Goal: Contribute content: Add original content to the website for others to see

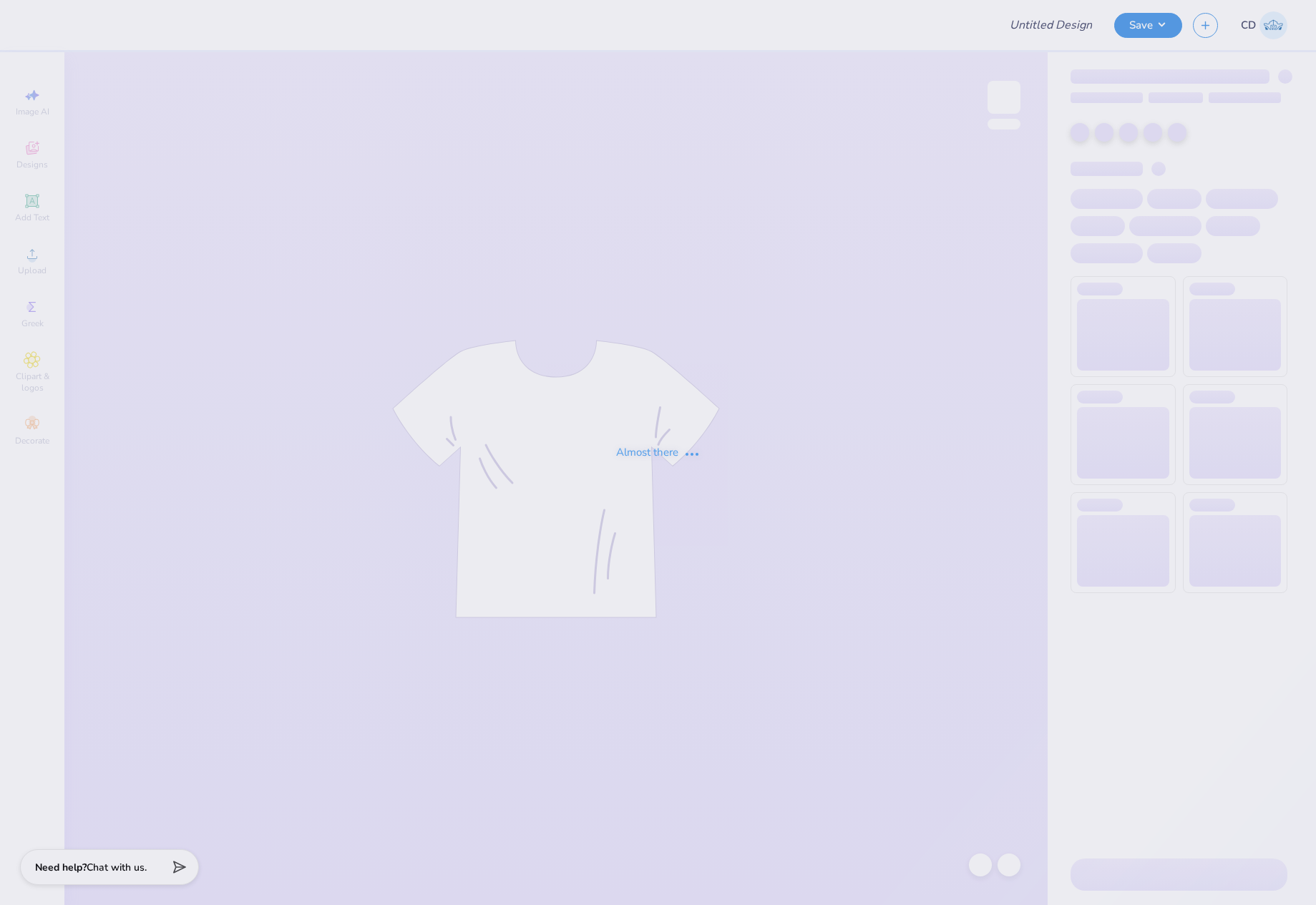
type input "Chi O Gameday Stickers"
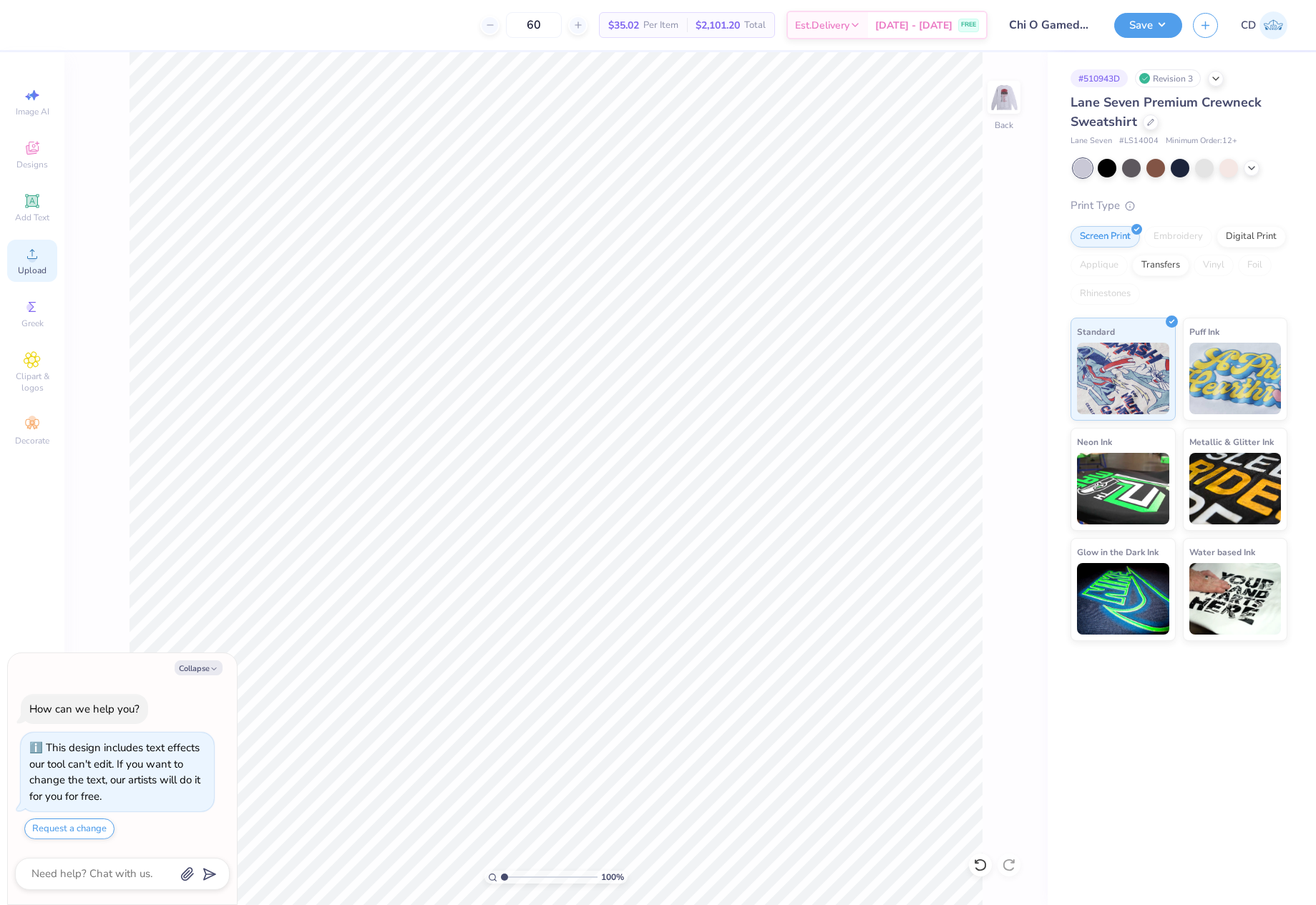
click at [28, 252] on icon at bounding box center [32, 254] width 17 height 17
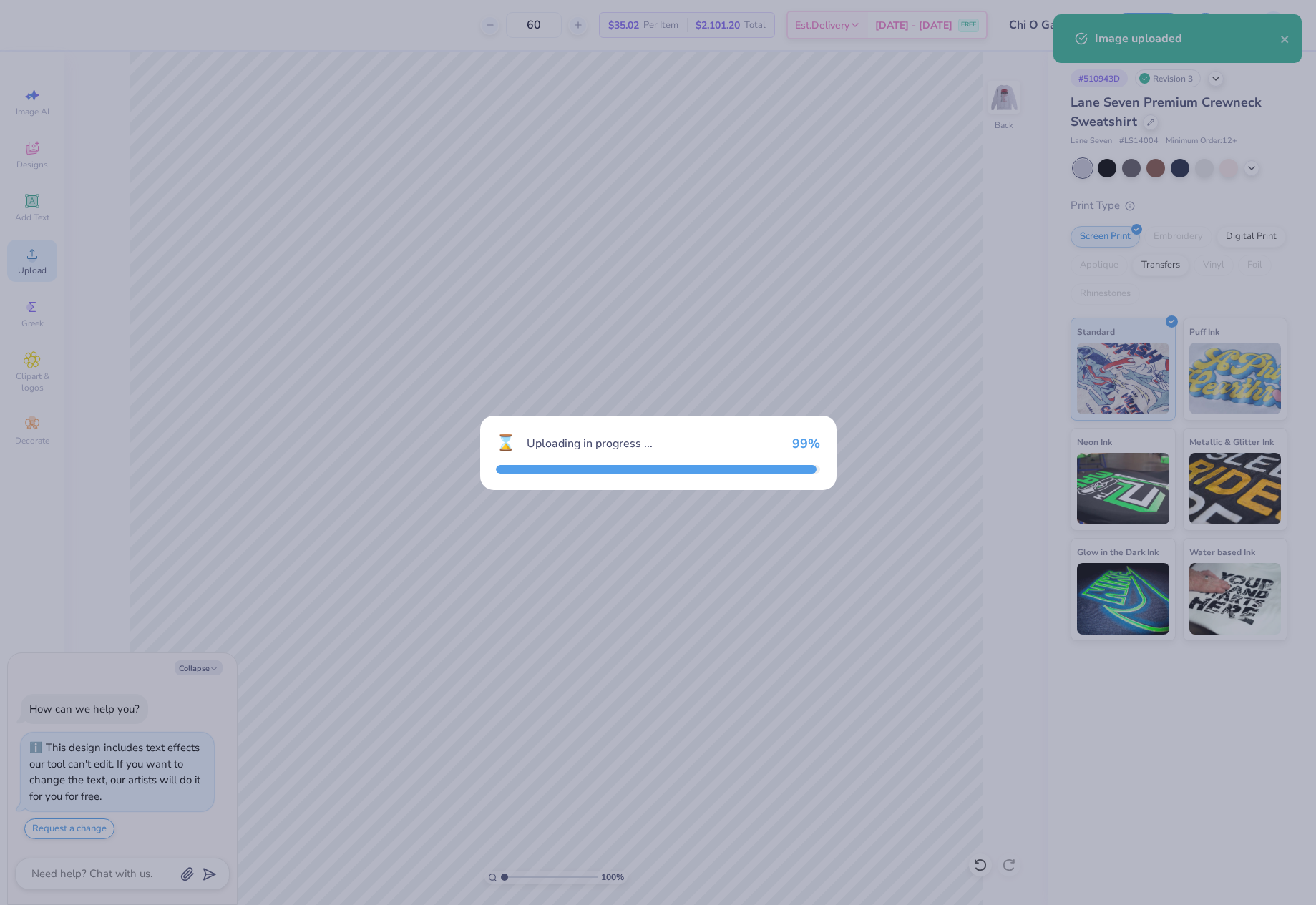
type textarea "x"
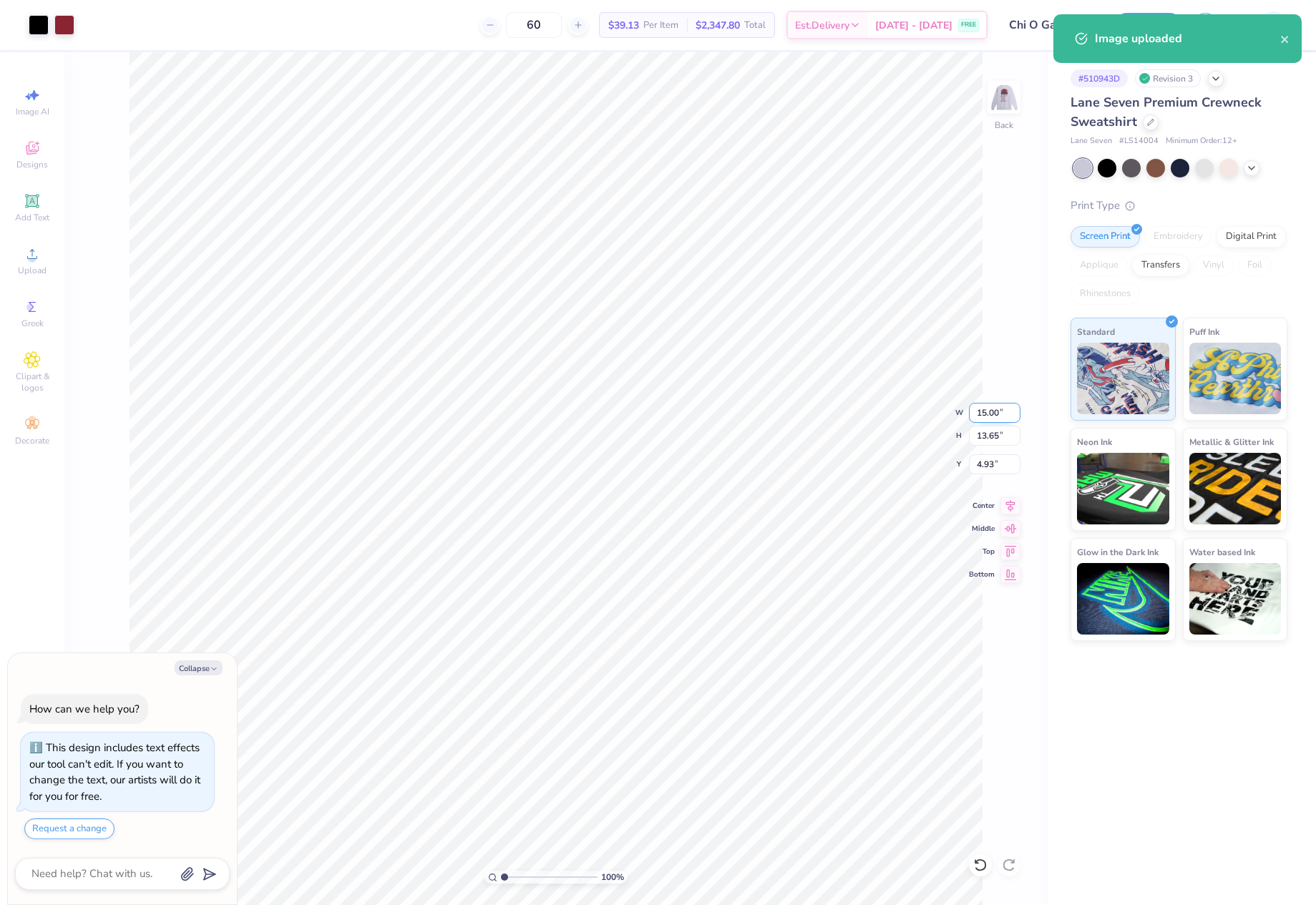
drag, startPoint x: 978, startPoint y: 417, endPoint x: 1008, endPoint y: 418, distance: 30.0
click at [1008, 418] on input "15.00" at bounding box center [995, 413] width 52 height 20
type input "12.5"
type textarea "x"
type input "12.50"
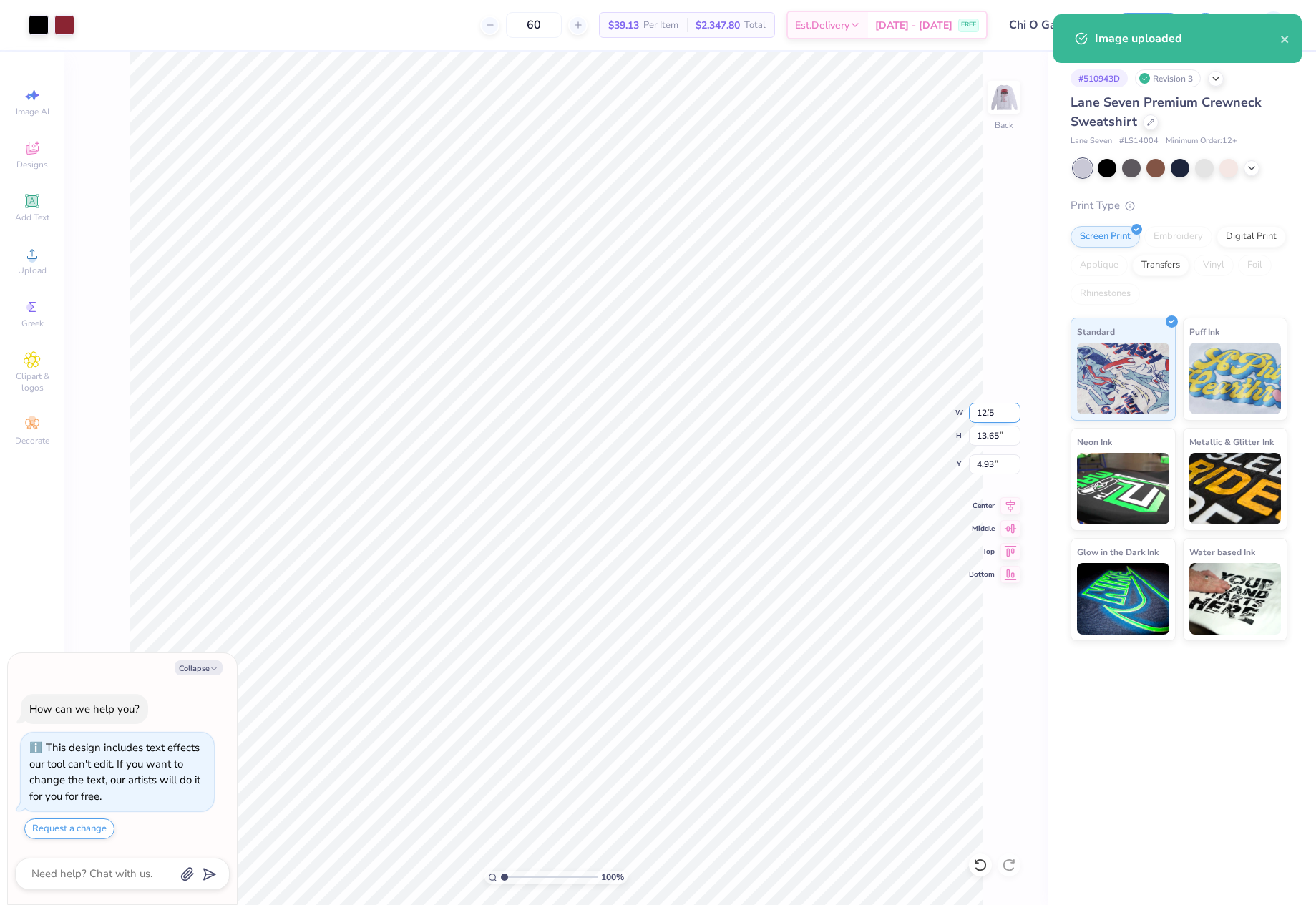
type input "11.37"
type input "6.06"
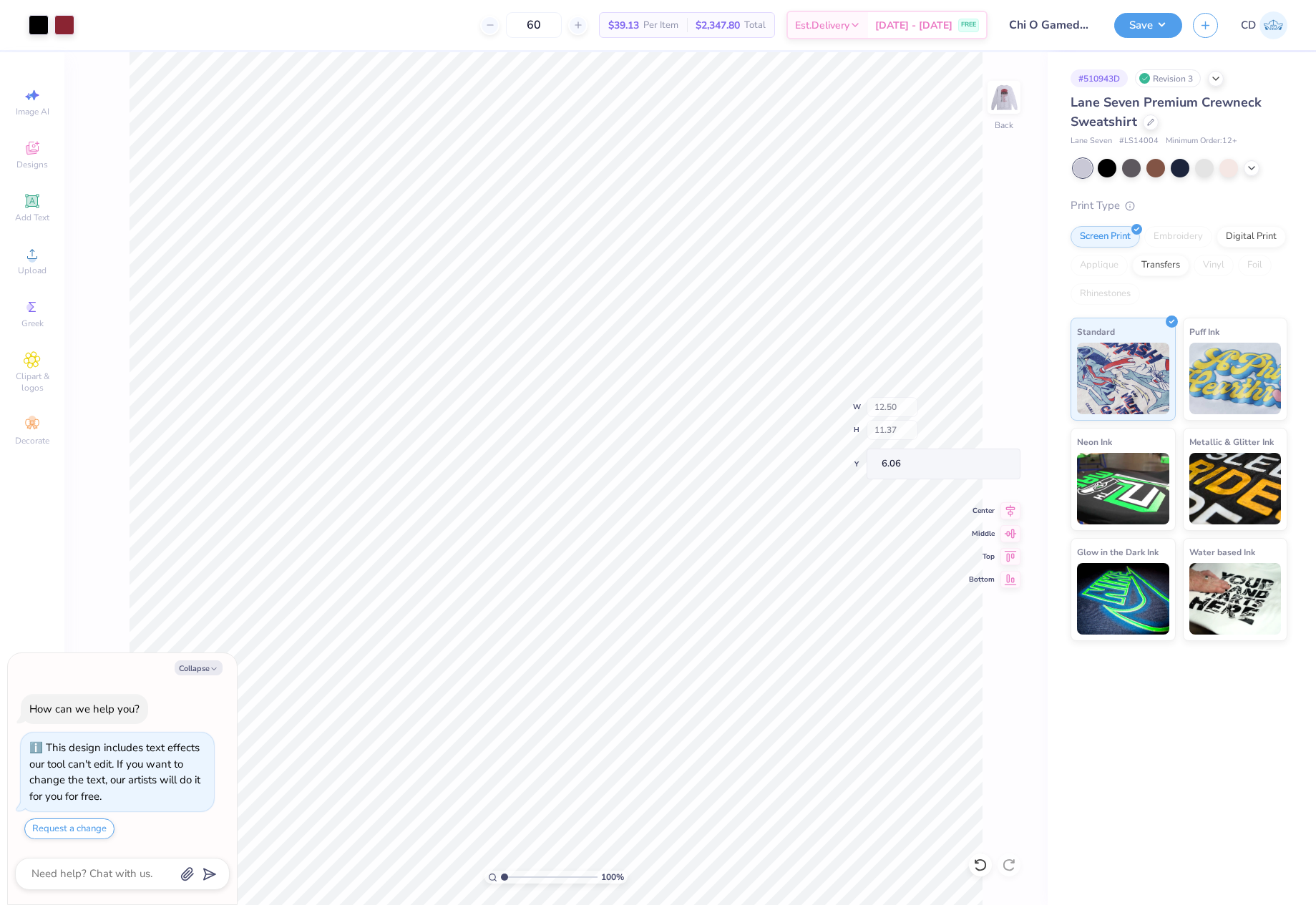
click at [998, 461] on div "100 % Back W 12.50 H 11.37 Y 6.06 Center Middle Top Bottom" at bounding box center [556, 479] width 984 height 853
type textarea "x"
drag, startPoint x: 975, startPoint y: 461, endPoint x: 1008, endPoint y: 462, distance: 33.0
click at [1008, 462] on input "6.06" at bounding box center [995, 464] width 52 height 20
type input "3"
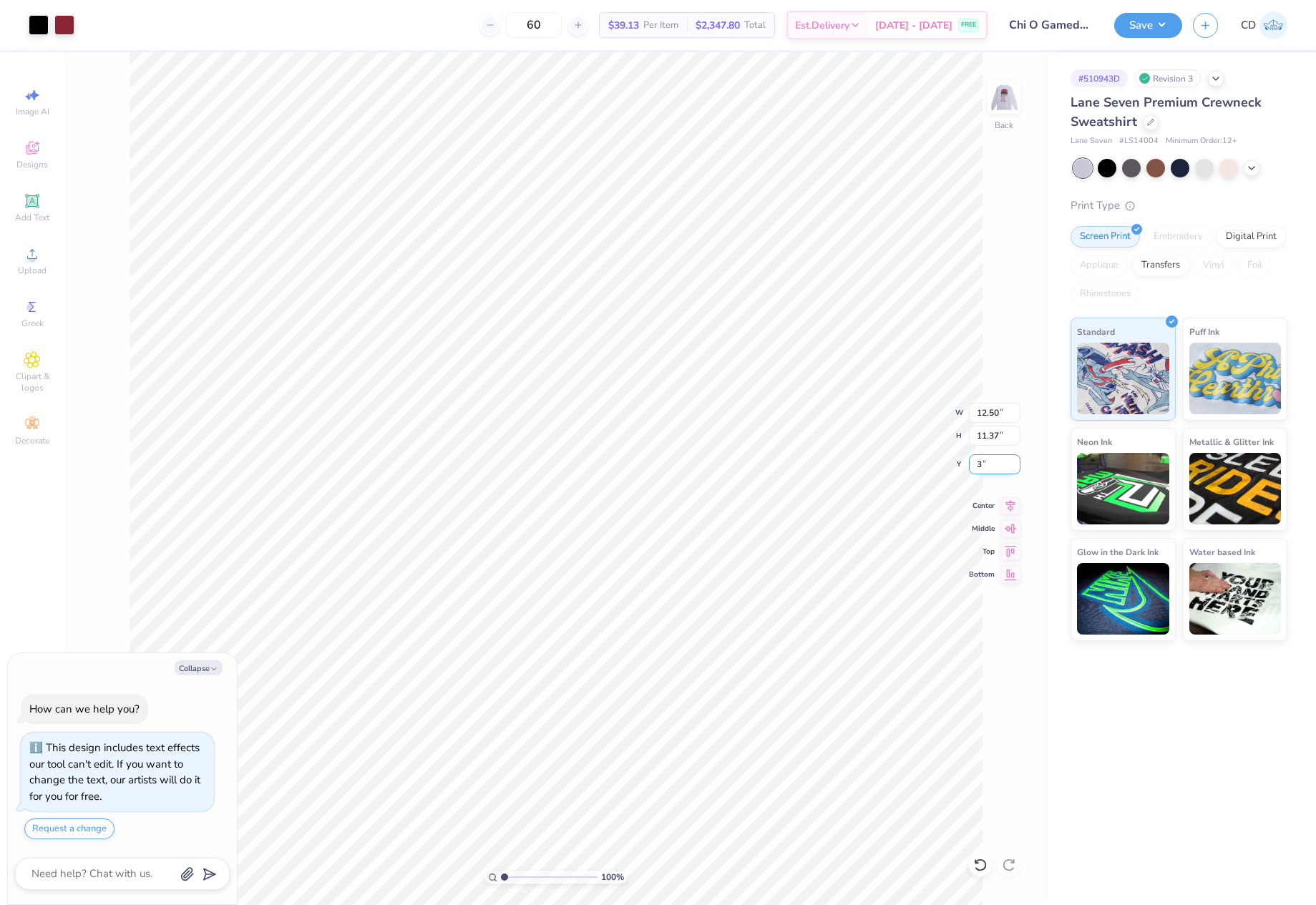
type textarea "x"
type input "3.00"
click at [1008, 105] on img at bounding box center [1004, 97] width 58 height 57
click at [24, 271] on span "Upload" at bounding box center [32, 270] width 28 height 11
click at [42, 261] on div "Upload" at bounding box center [32, 261] width 50 height 43
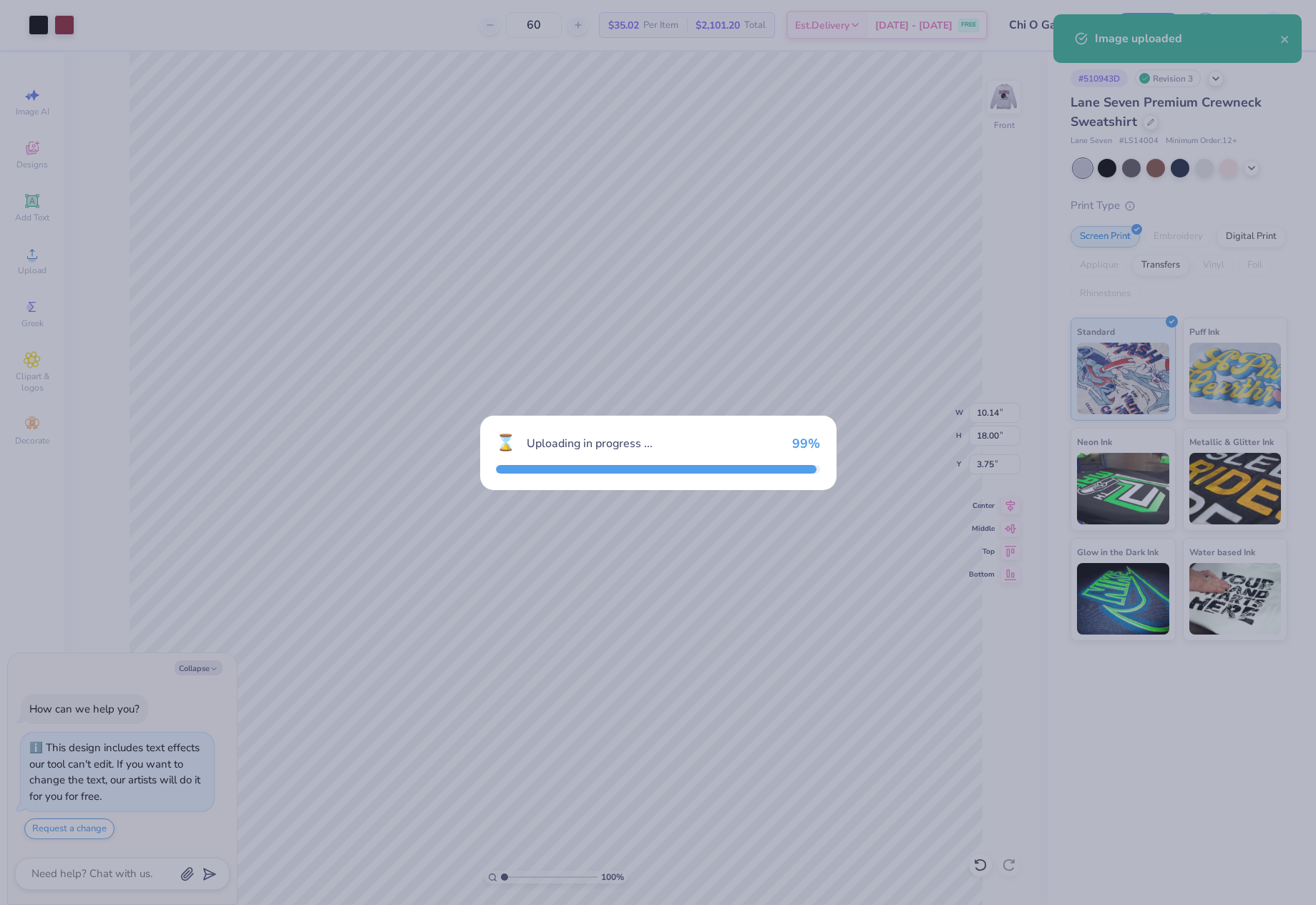
type textarea "x"
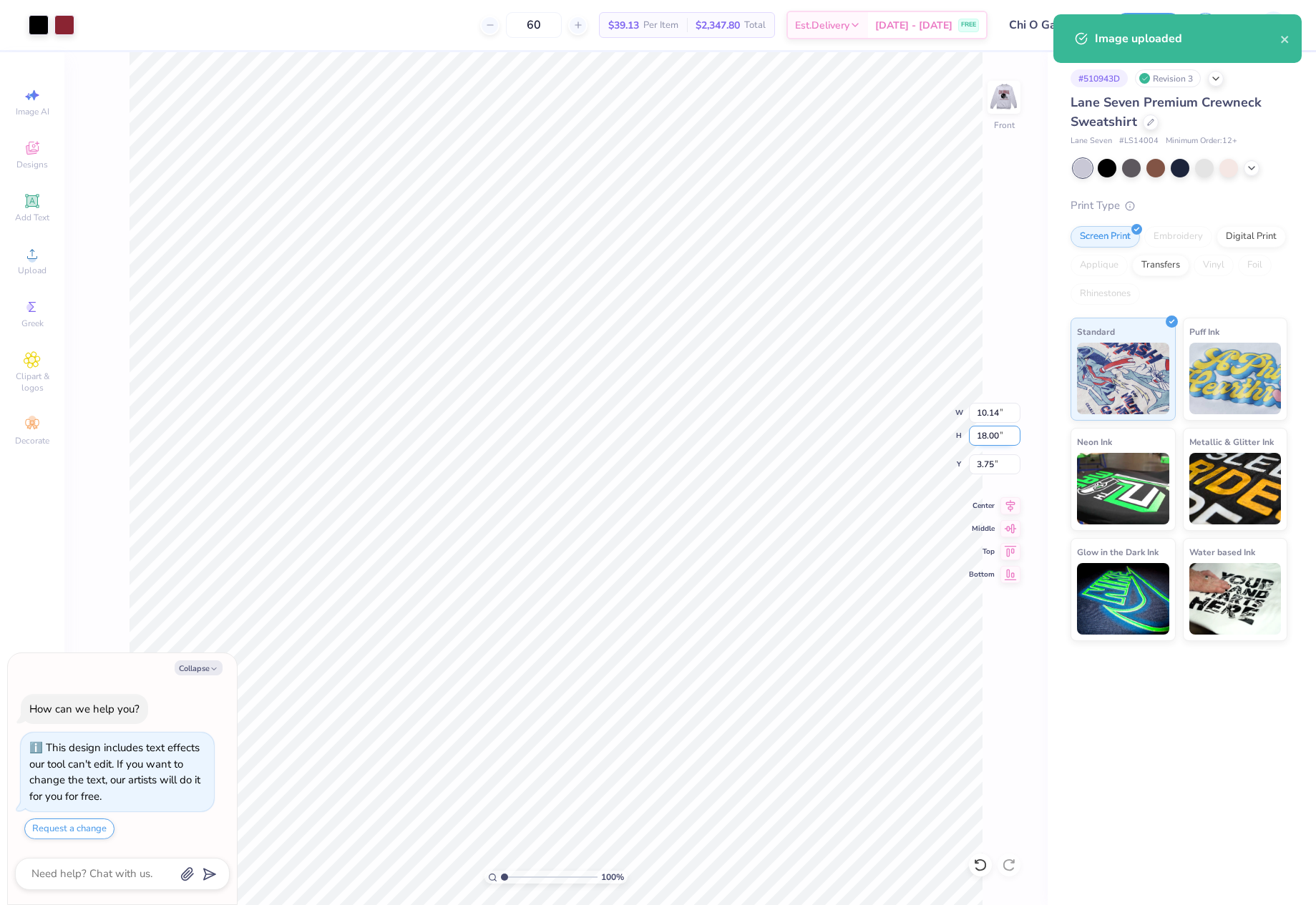
drag, startPoint x: 972, startPoint y: 436, endPoint x: 1002, endPoint y: 439, distance: 30.1
click at [1002, 439] on input "18.00" at bounding box center [995, 435] width 52 height 20
type input "15"
type textarea "x"
type input "8.45"
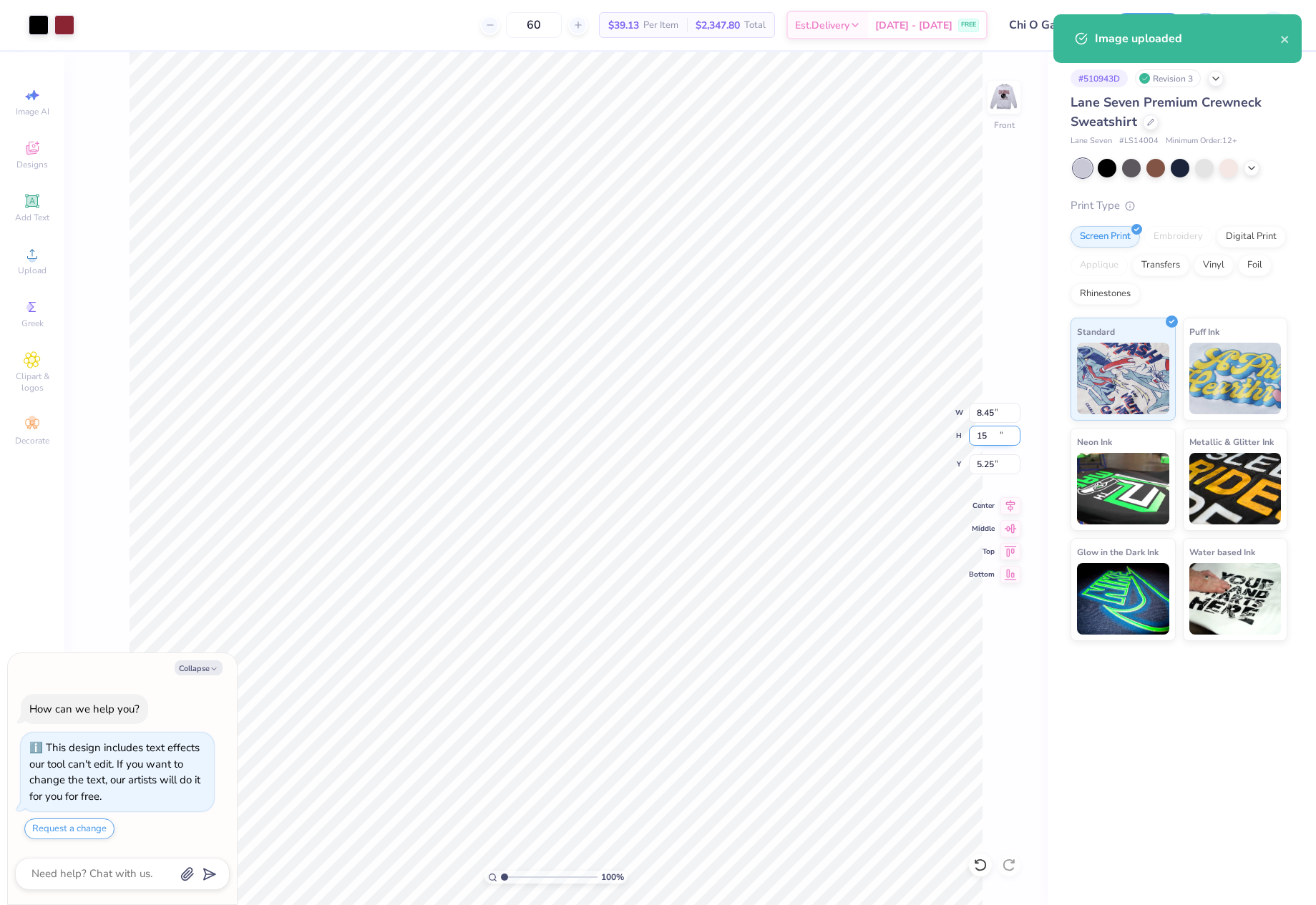
type input "15.00"
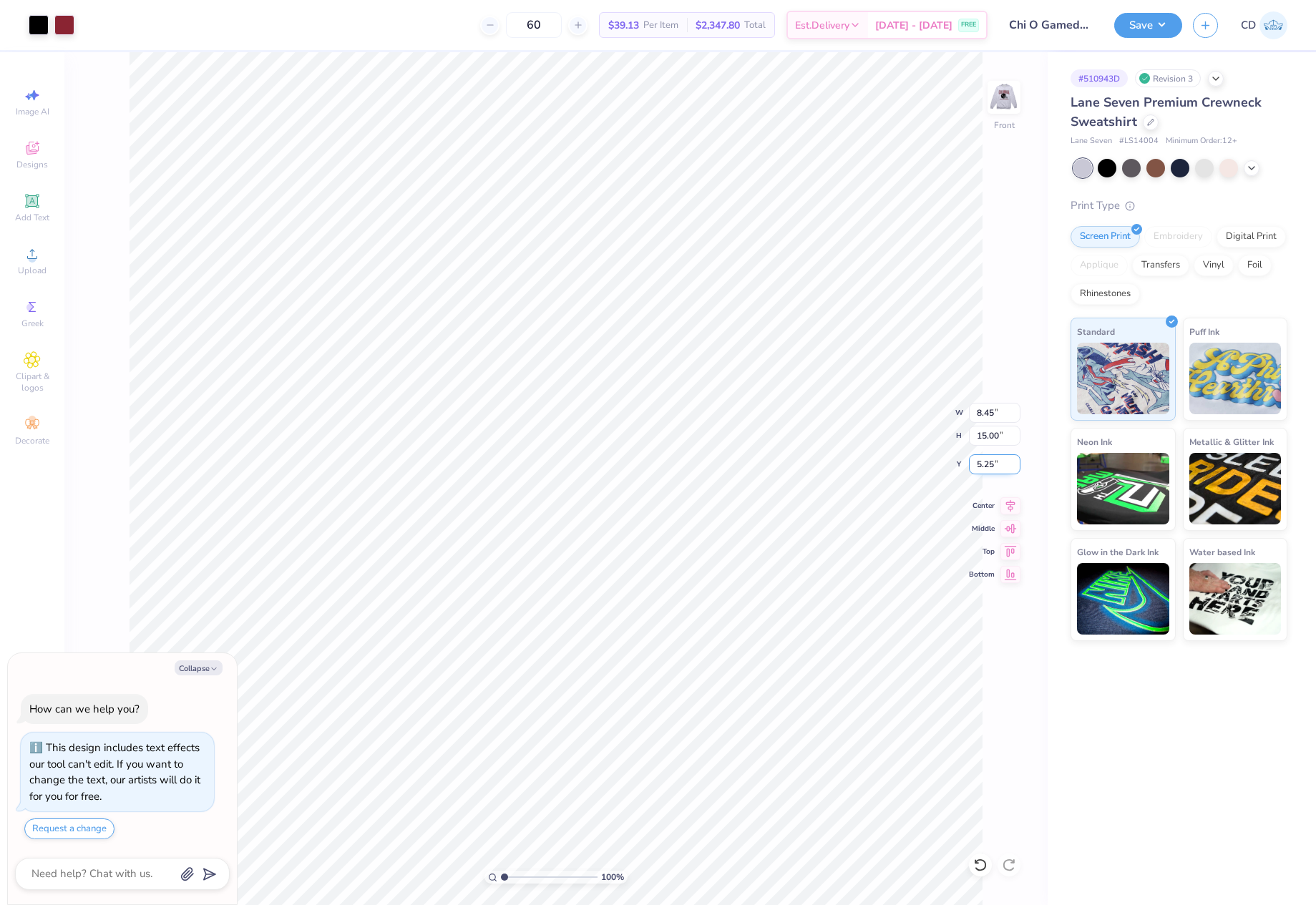
drag, startPoint x: 975, startPoint y: 469, endPoint x: 1004, endPoint y: 469, distance: 29.0
click at [1004, 469] on input "5.25" at bounding box center [995, 464] width 52 height 20
type input "3"
type textarea "x"
type input "3.00"
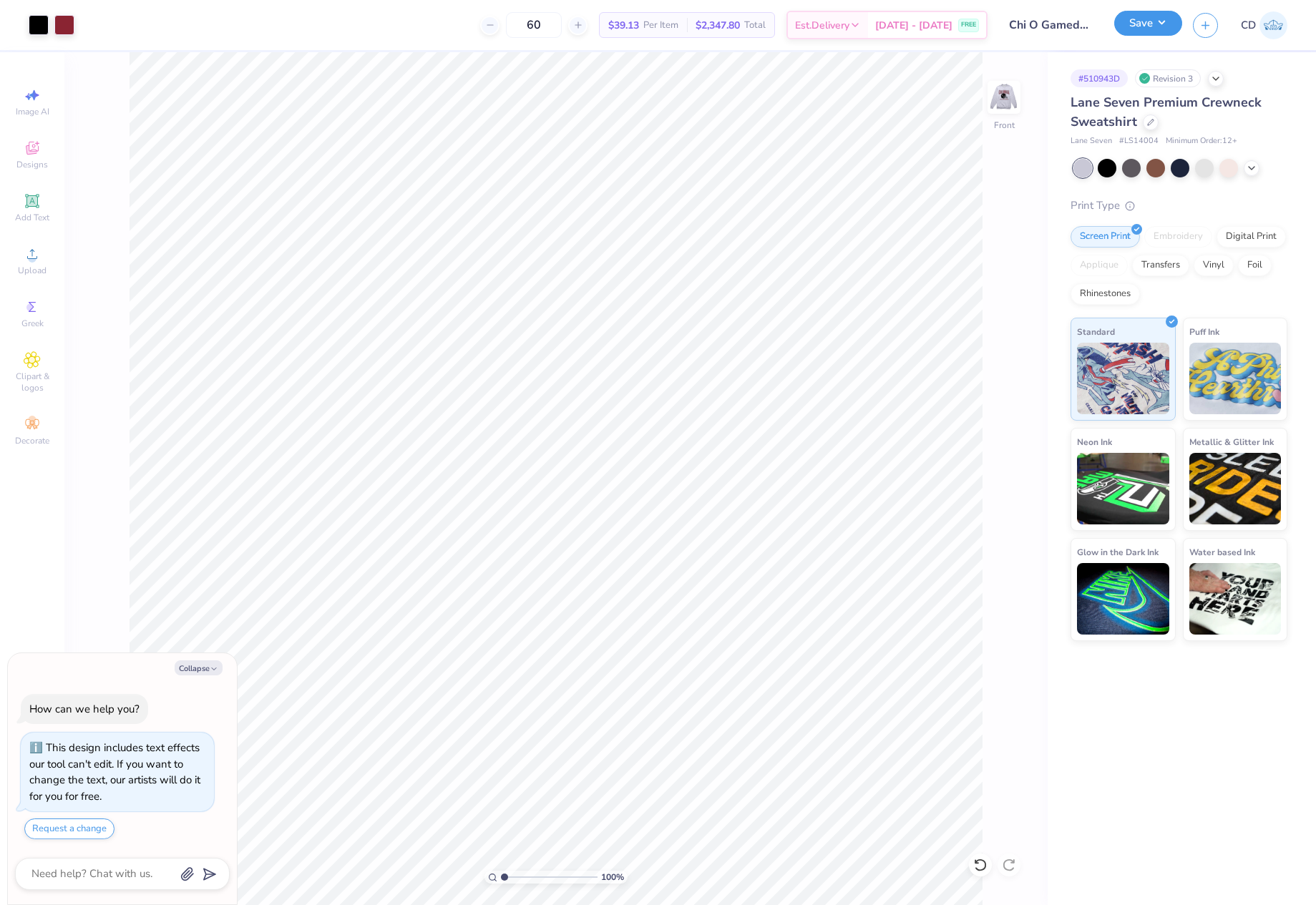
click at [1142, 31] on button "Save" at bounding box center [1148, 23] width 68 height 25
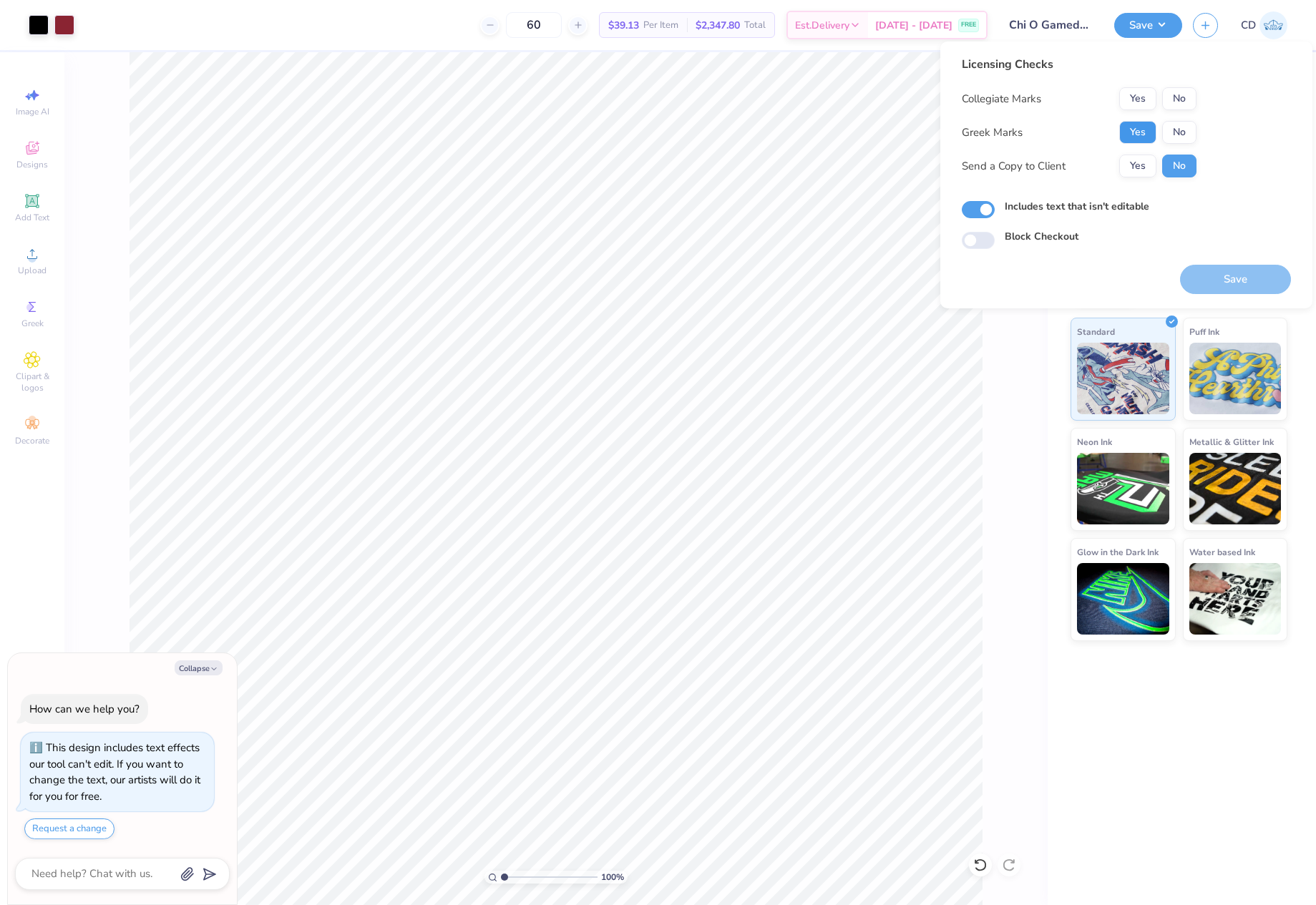
click at [1136, 122] on button "Yes" at bounding box center [1138, 132] width 37 height 23
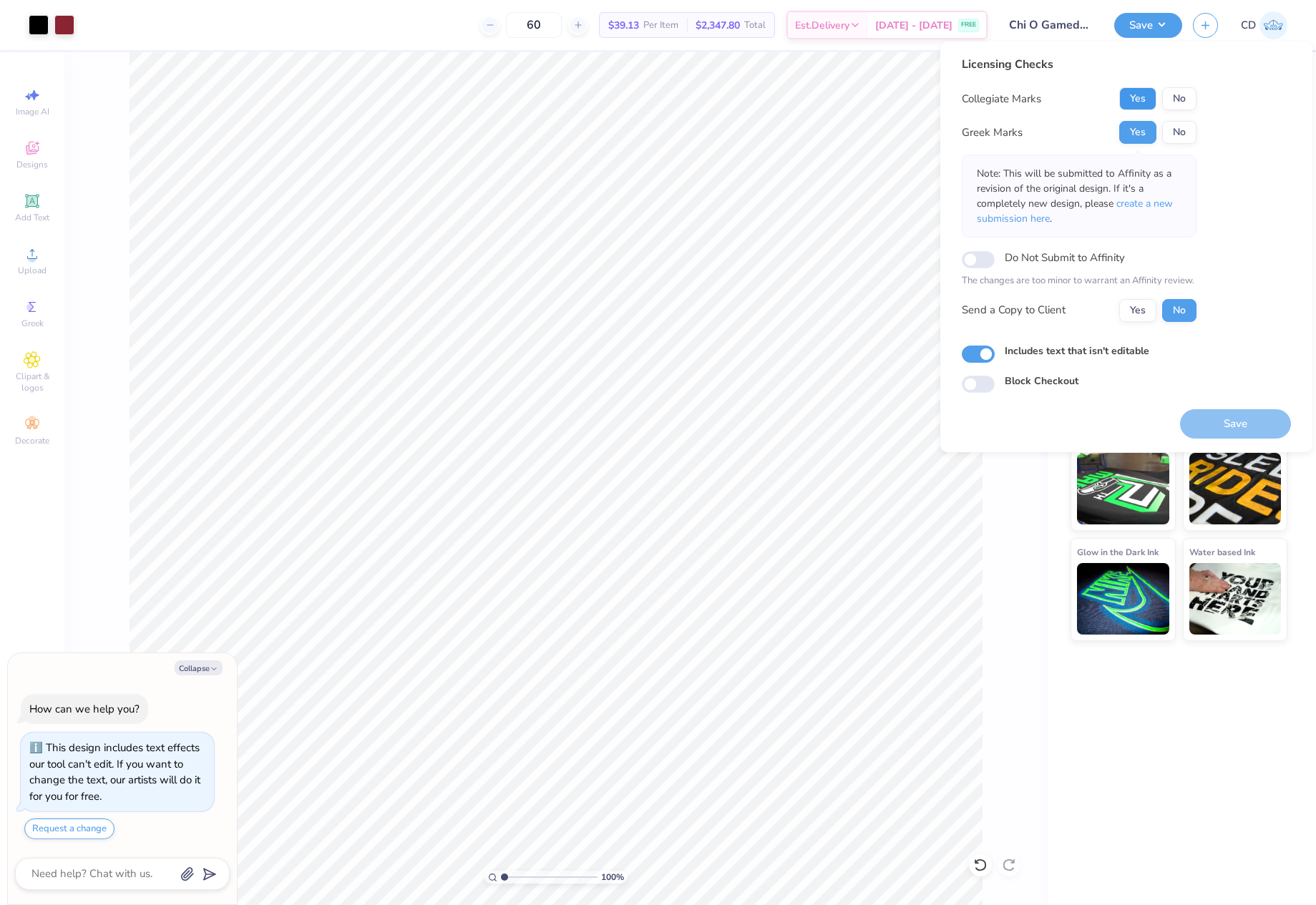
click at [1129, 101] on button "Yes" at bounding box center [1138, 99] width 37 height 23
click at [1152, 205] on span "create a new submission here" at bounding box center [1075, 211] width 196 height 28
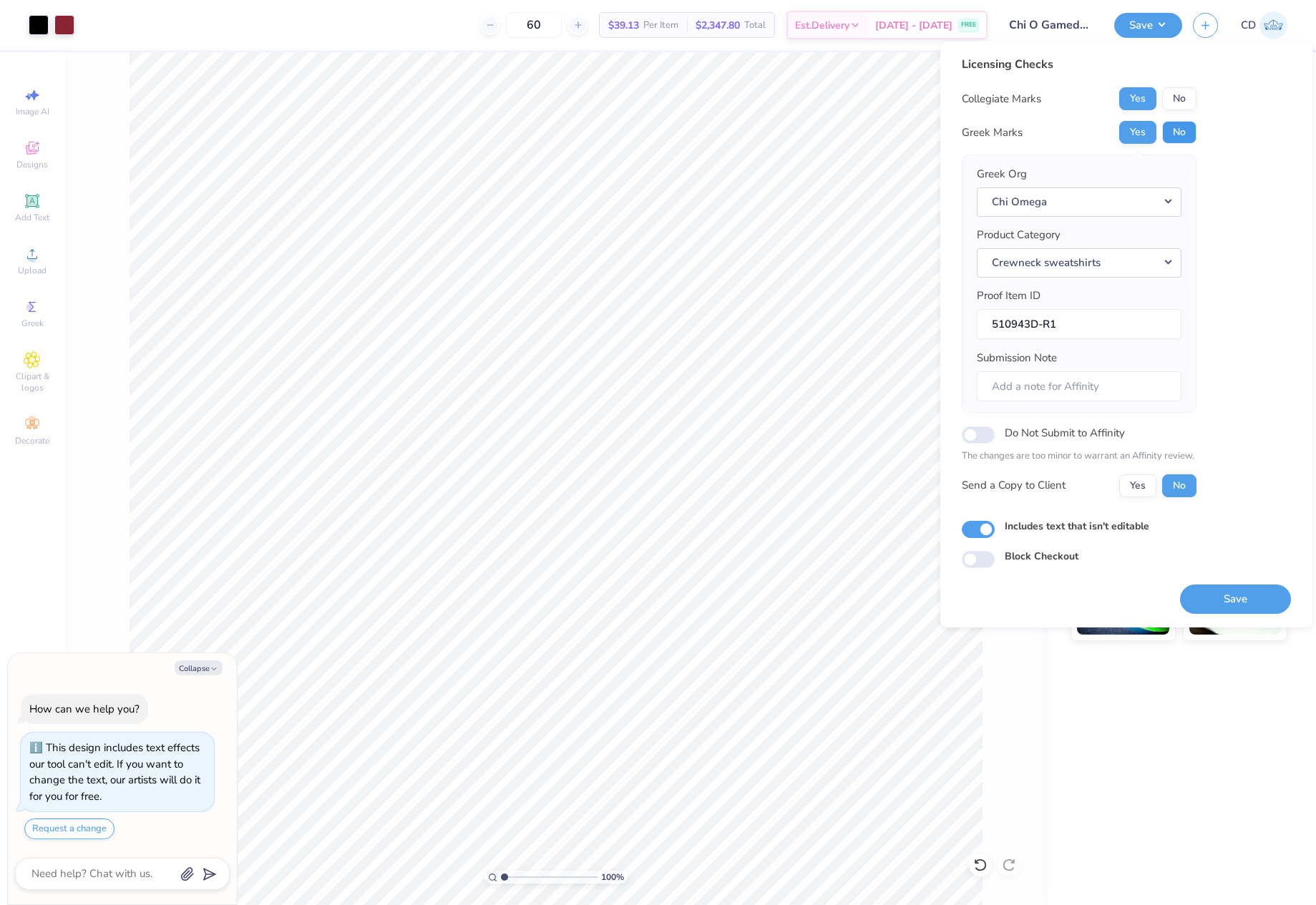
click at [1176, 126] on button "No" at bounding box center [1179, 132] width 34 height 23
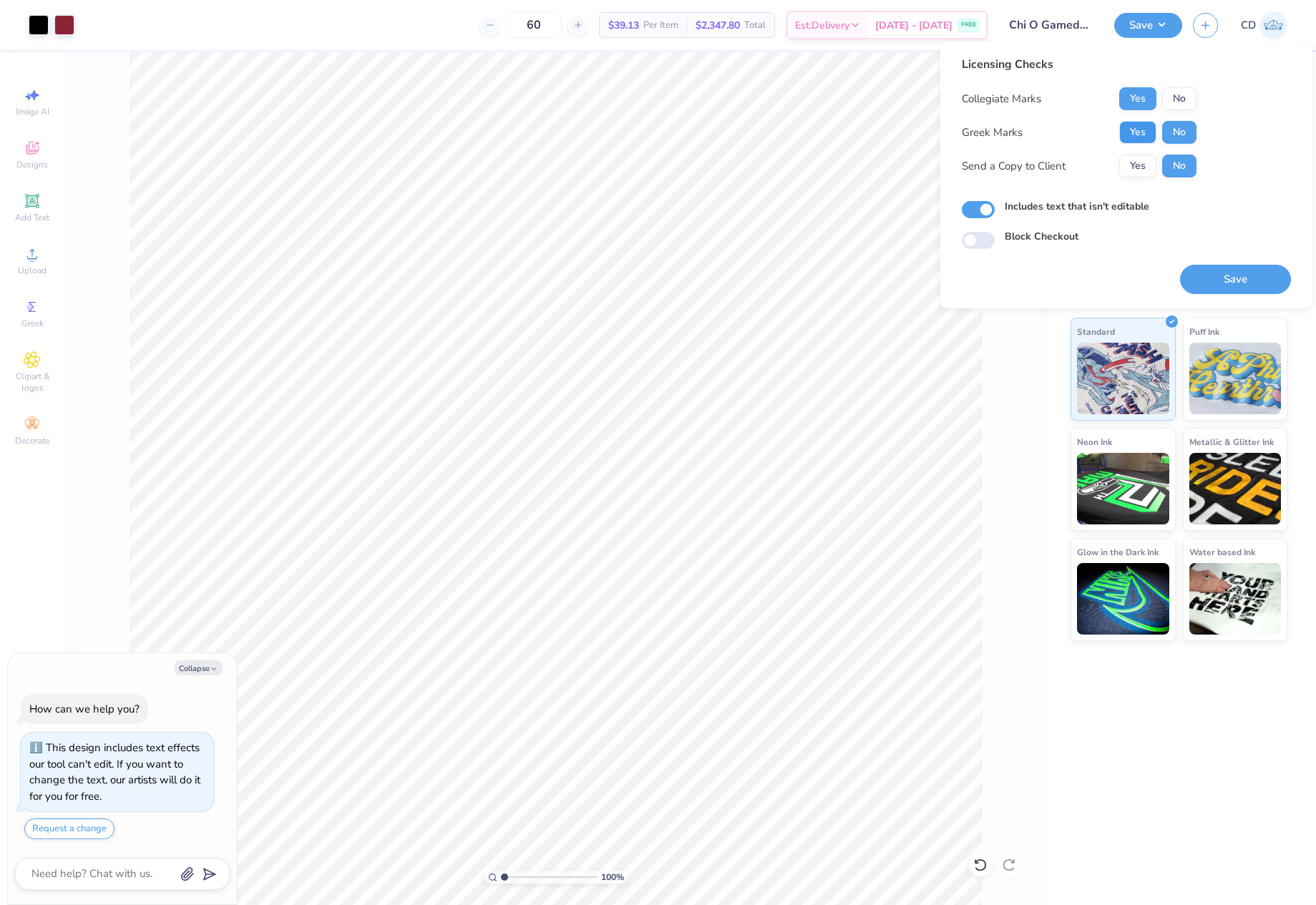
click at [1130, 128] on button "Yes" at bounding box center [1138, 132] width 37 height 23
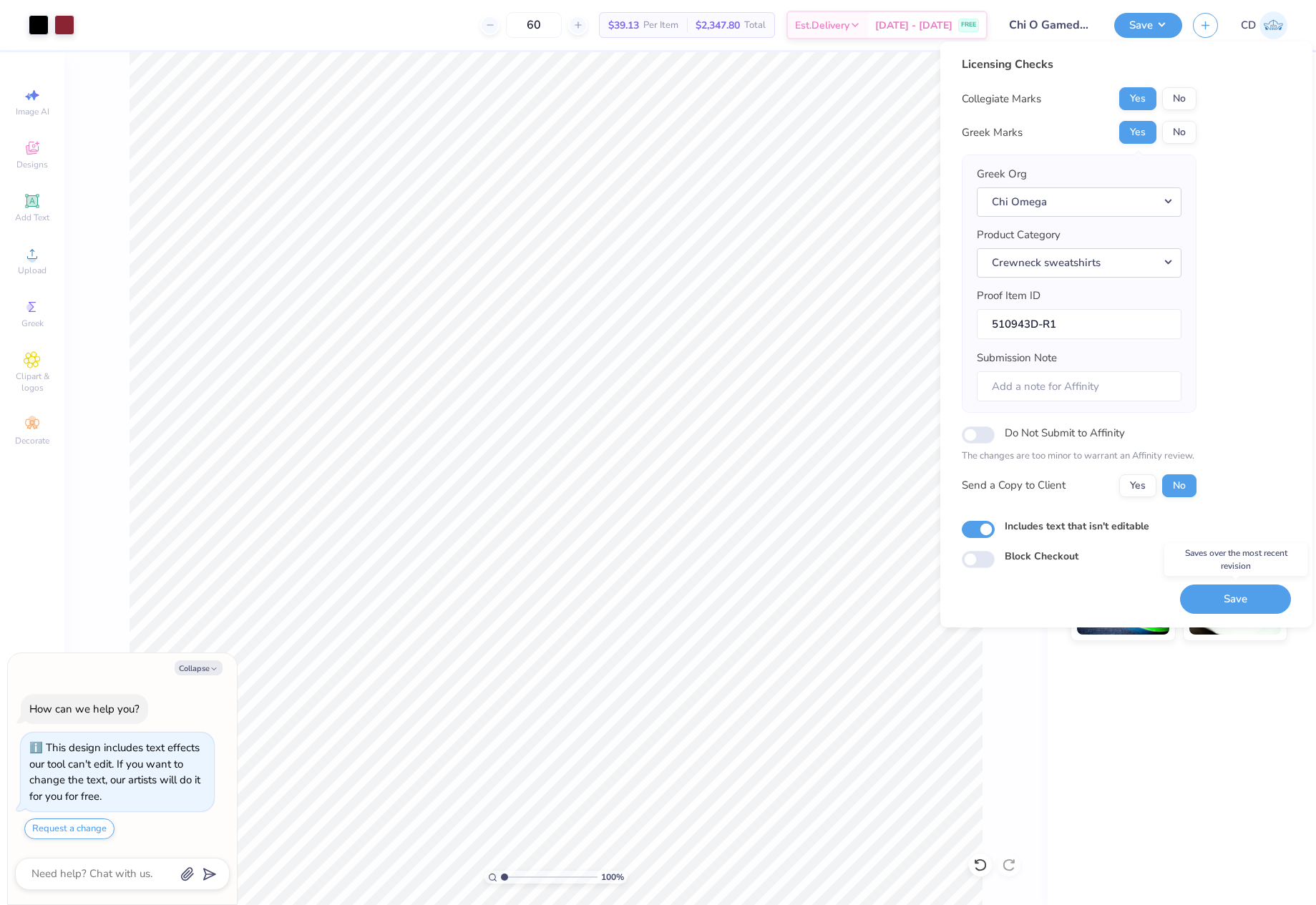
click at [1242, 592] on button "Save" at bounding box center [1235, 599] width 111 height 29
type textarea "x"
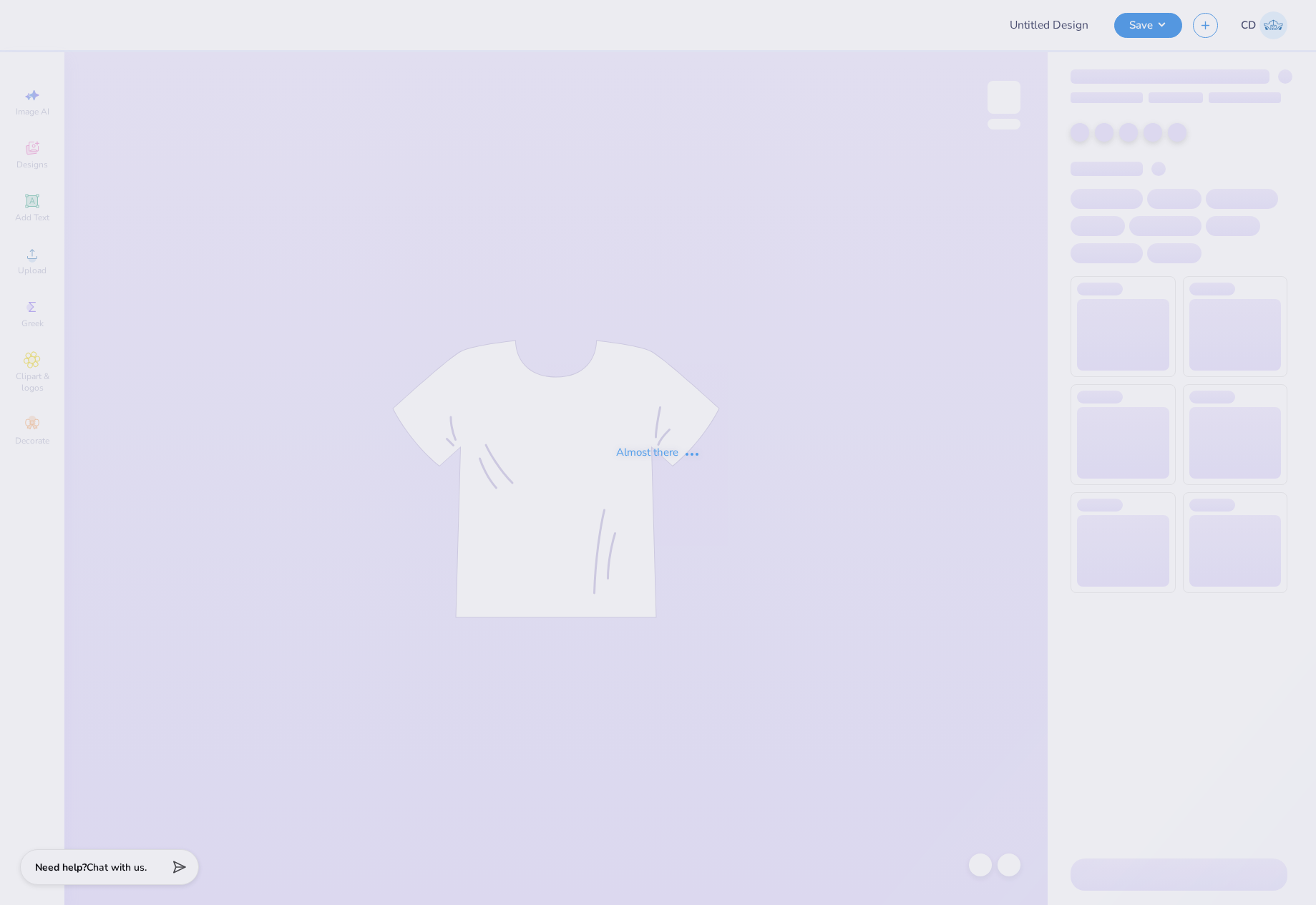
type input "[PERSON_NAME] : [US_STATE][GEOGRAPHIC_DATA]"
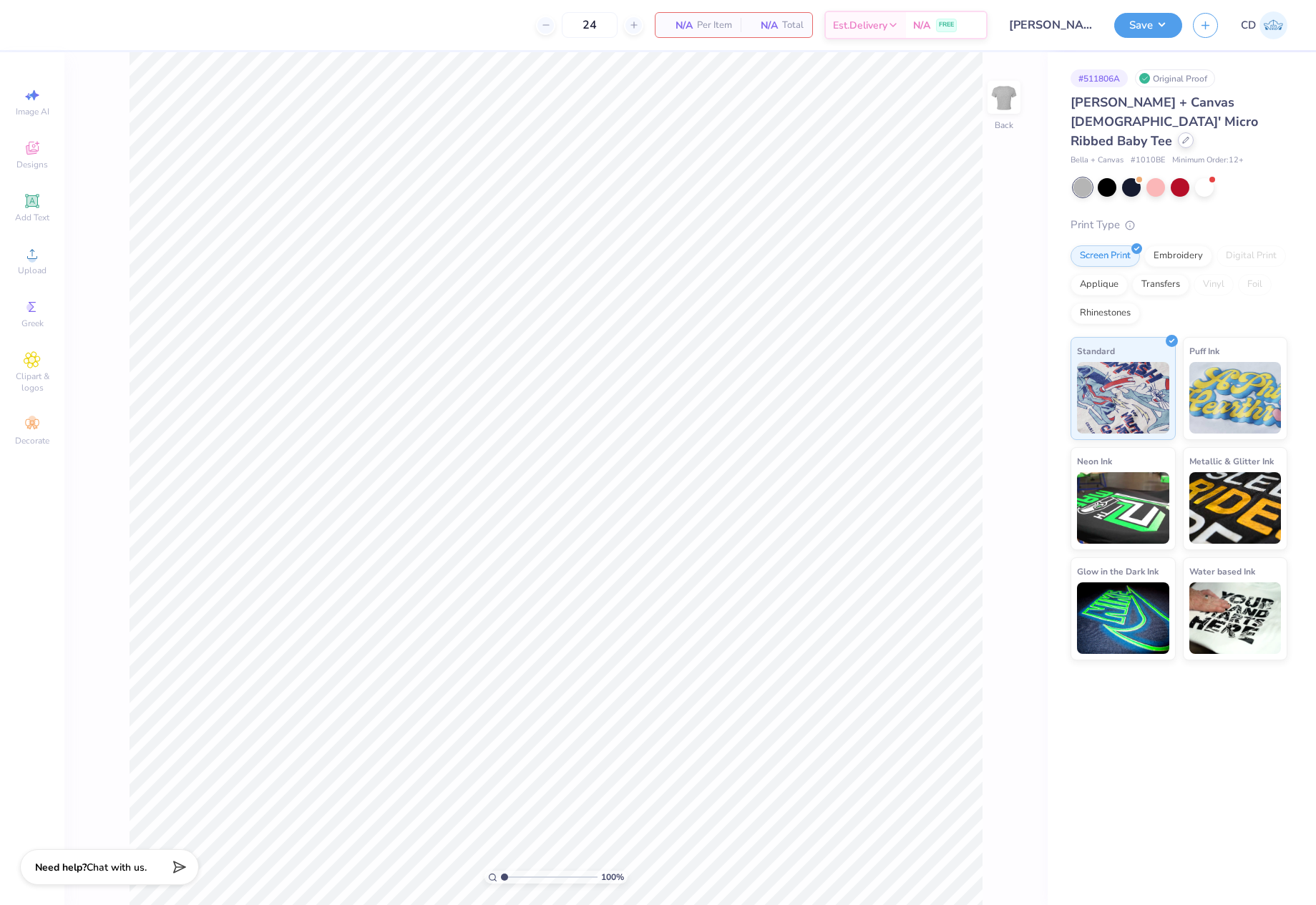
click at [1178, 132] on div at bounding box center [1185, 140] width 16 height 16
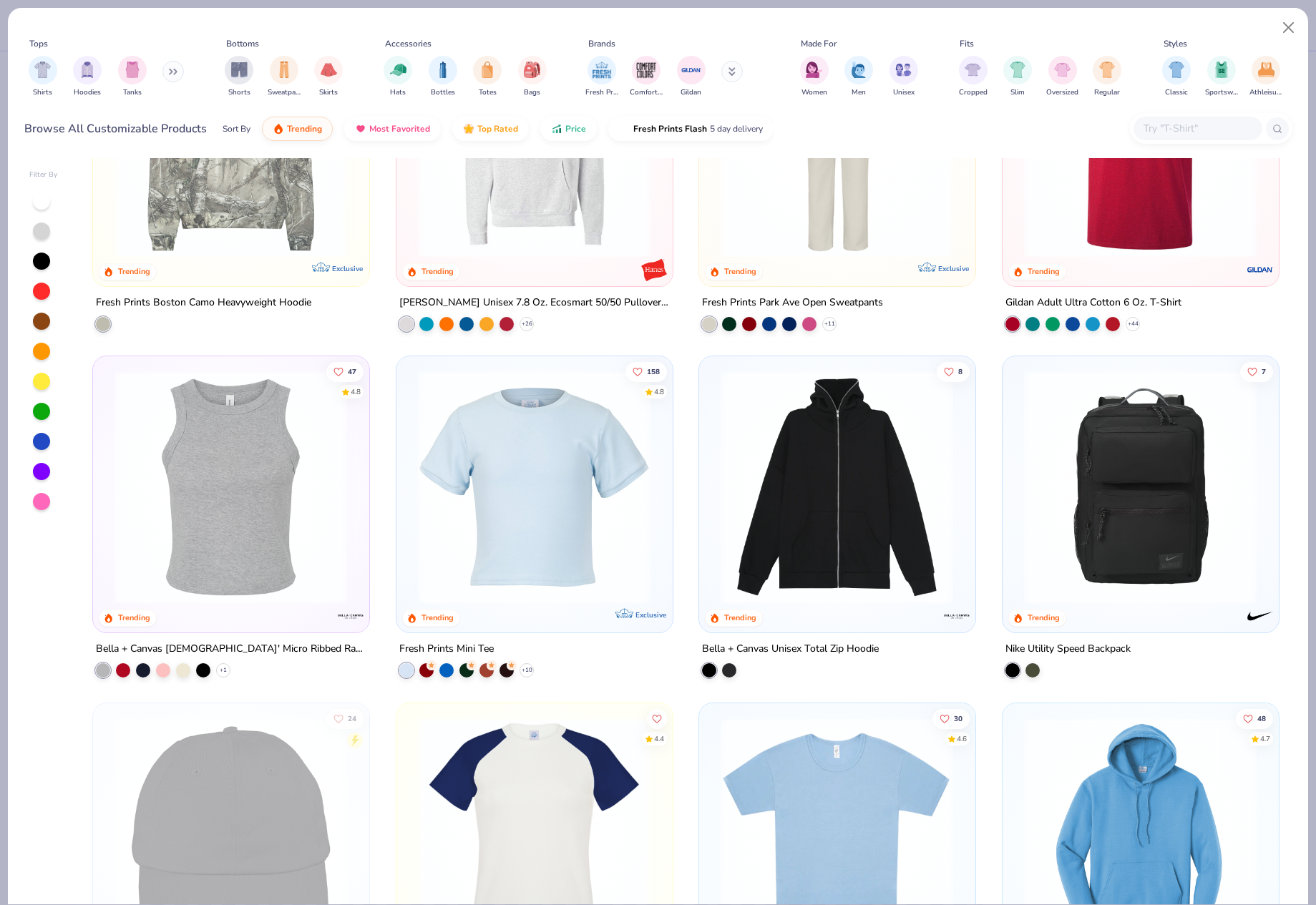
scroll to position [3291, 0]
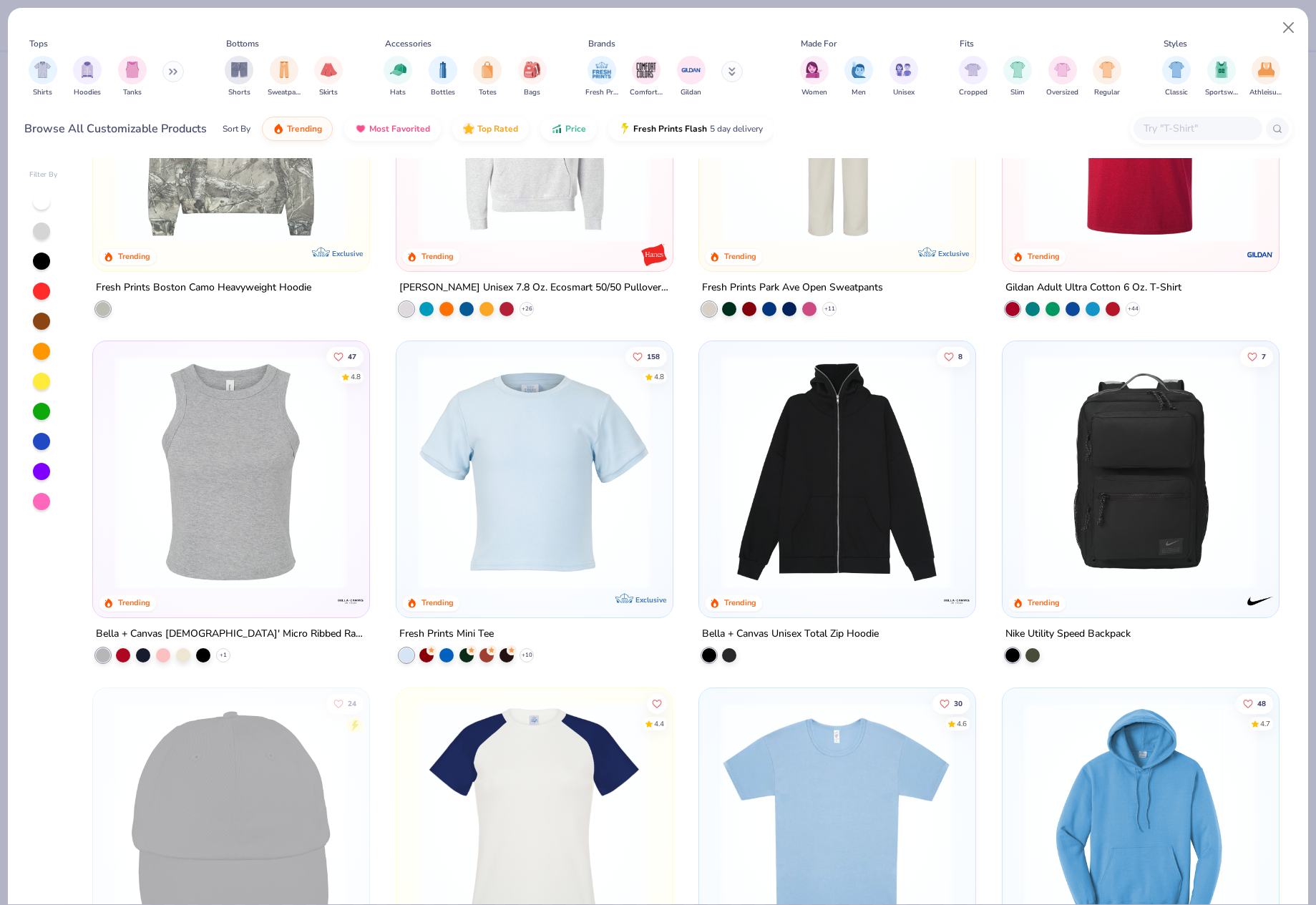
click at [585, 466] on img at bounding box center [534, 472] width 247 height 233
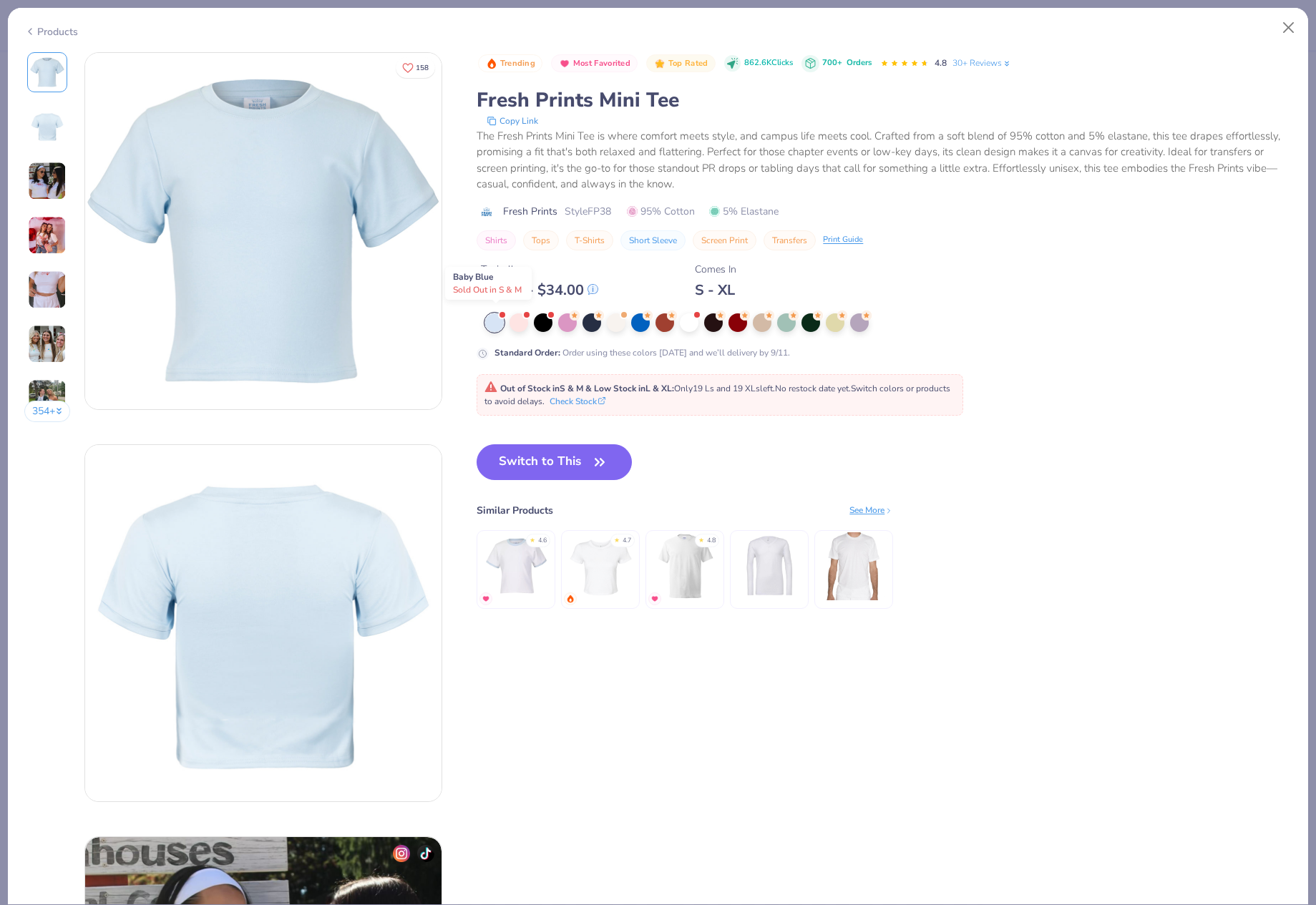
click at [496, 317] on div at bounding box center [494, 323] width 19 height 19
click at [566, 473] on button "Switch to This" at bounding box center [554, 462] width 155 height 36
type input "50"
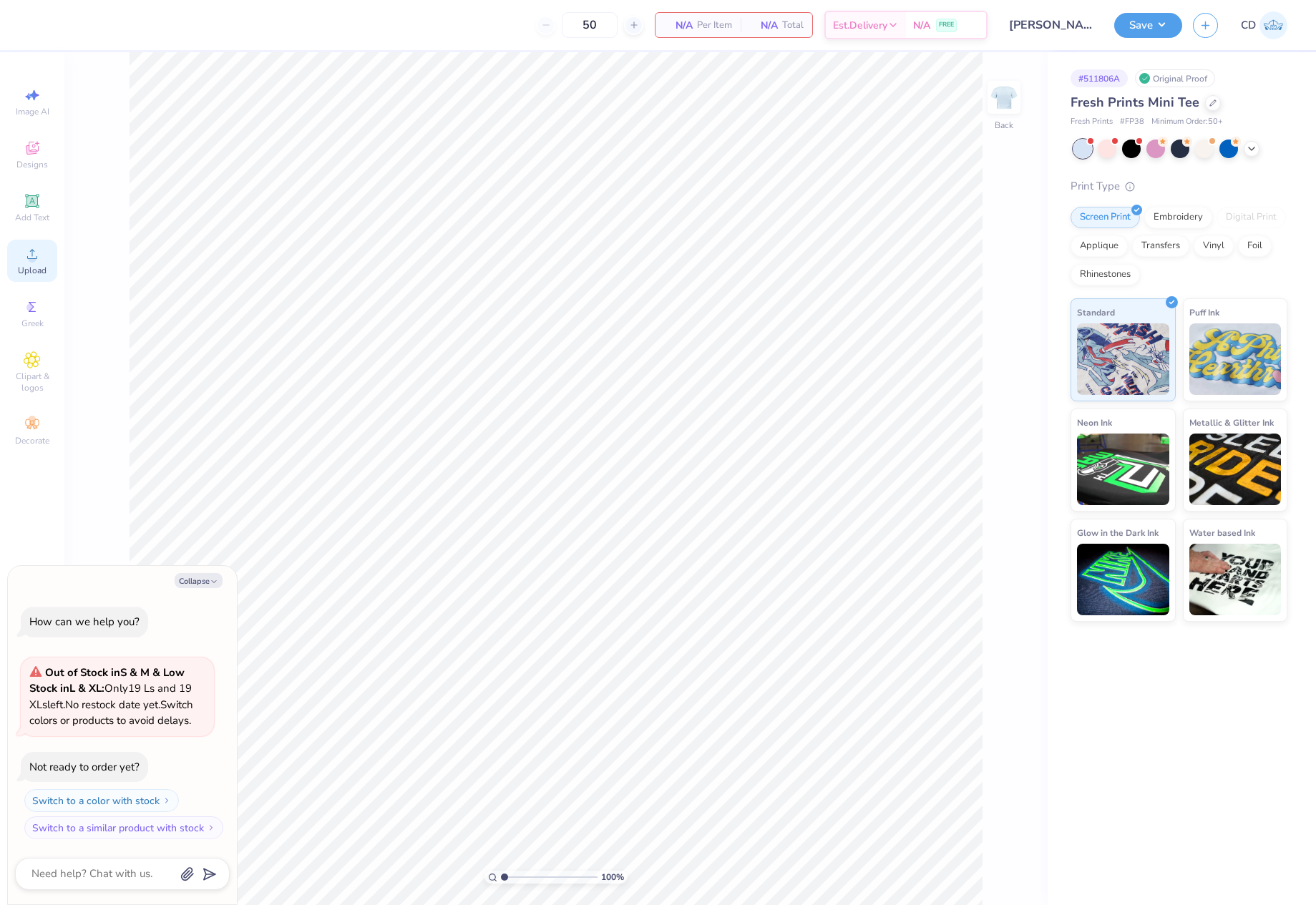
click at [31, 264] on div "Upload" at bounding box center [32, 261] width 50 height 43
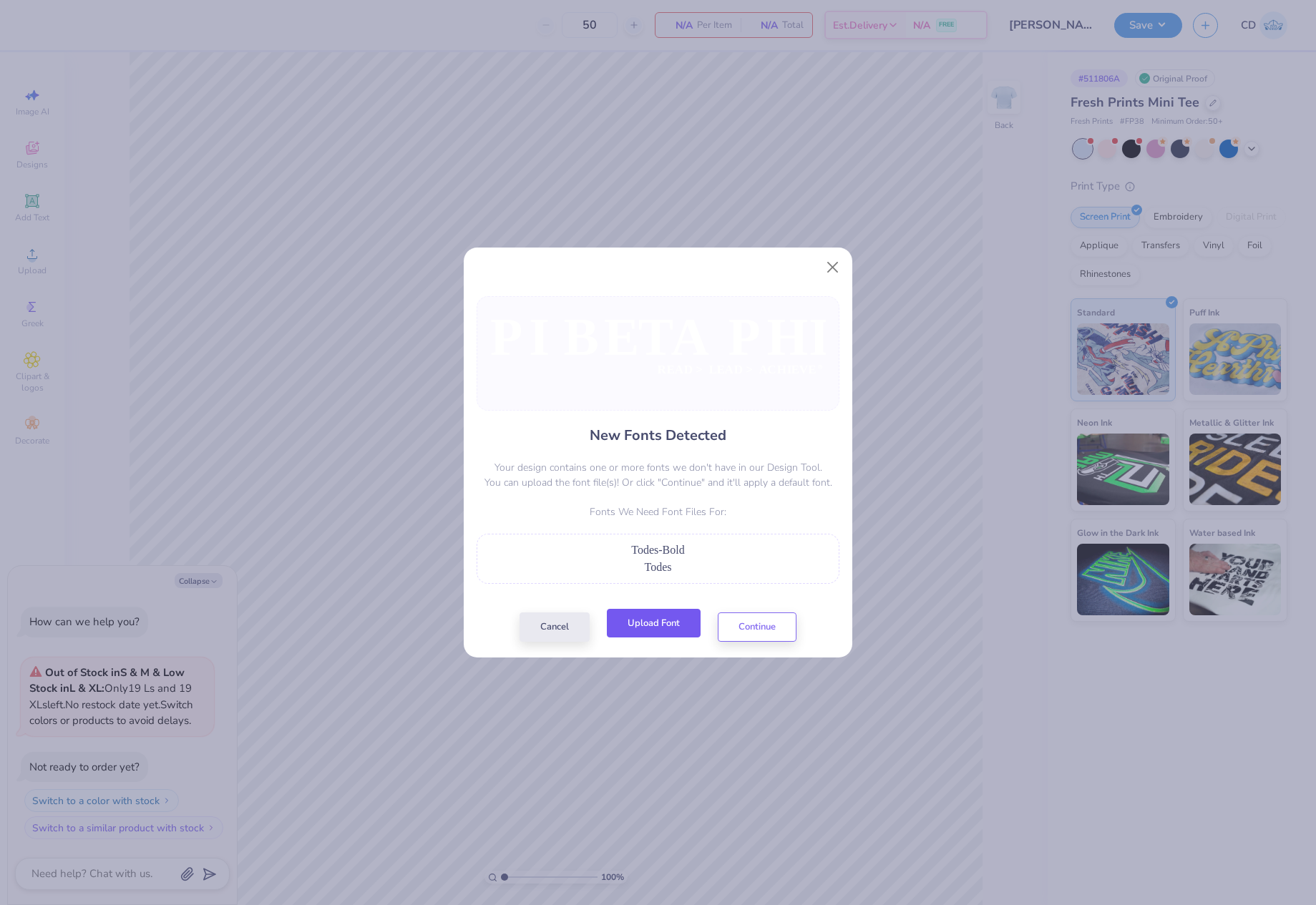
click at [668, 627] on button "Upload Font" at bounding box center [654, 623] width 94 height 29
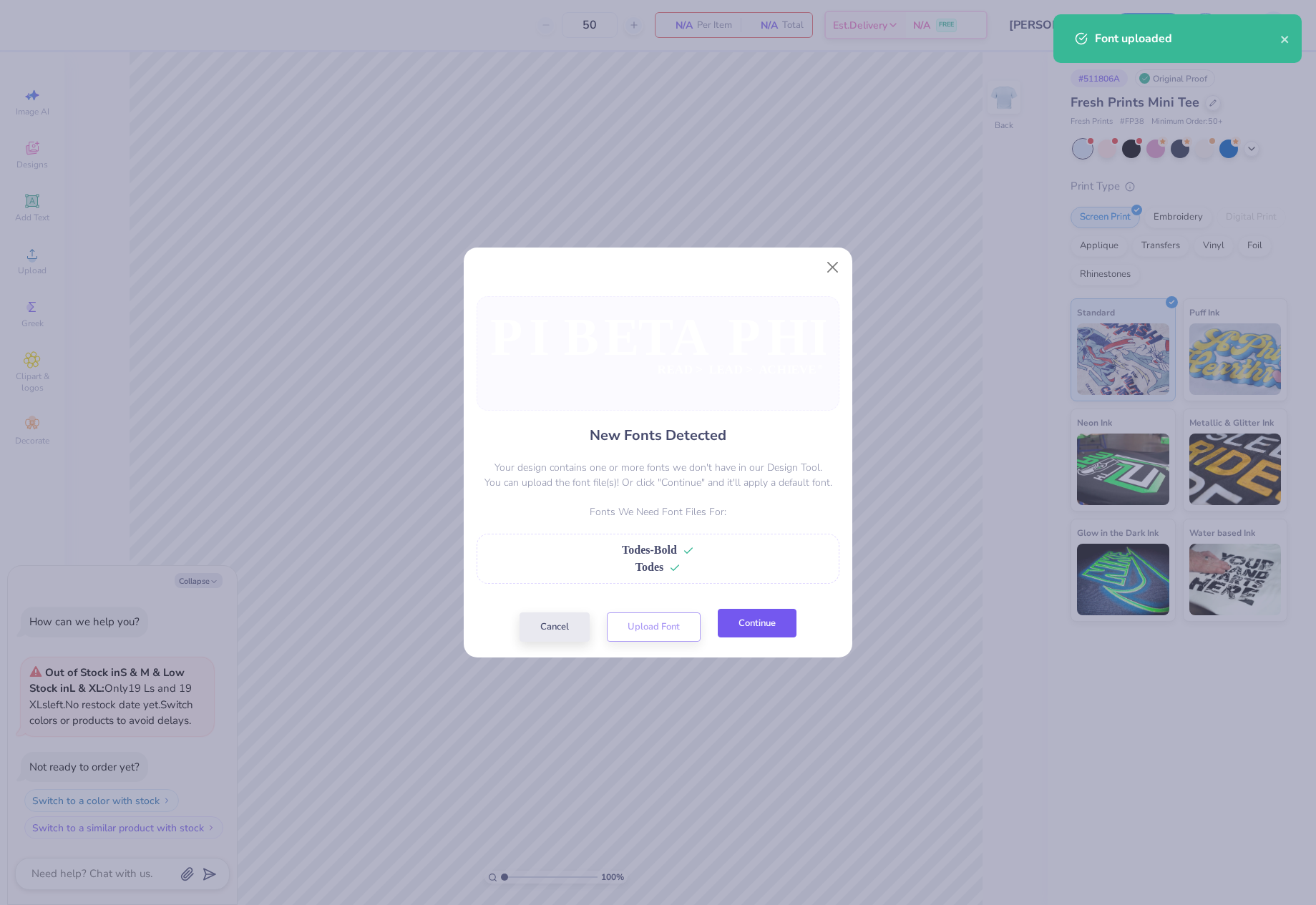
click at [760, 629] on button "Continue" at bounding box center [757, 623] width 78 height 29
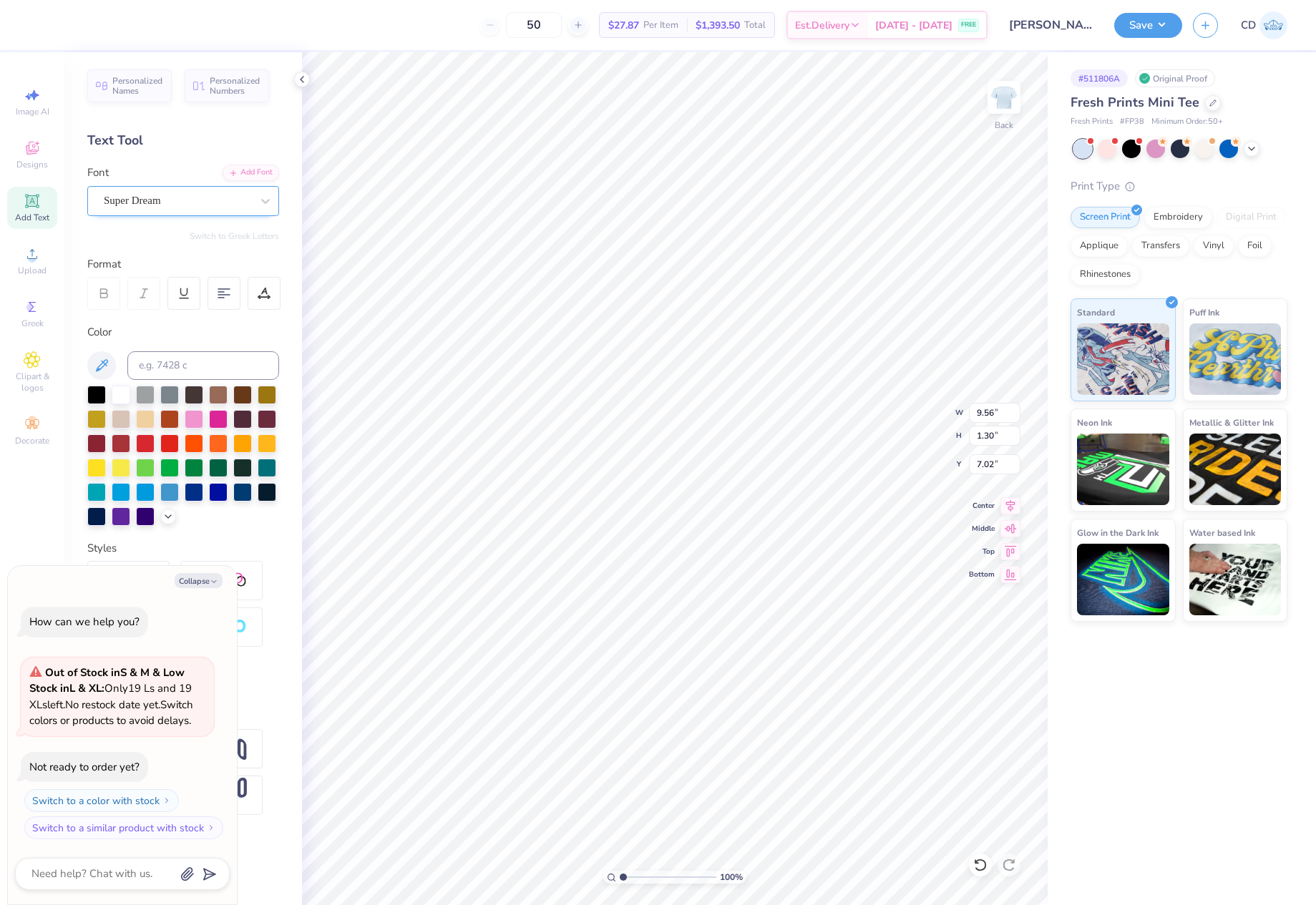
click at [157, 201] on div "Super Dream" at bounding box center [177, 201] width 150 height 22
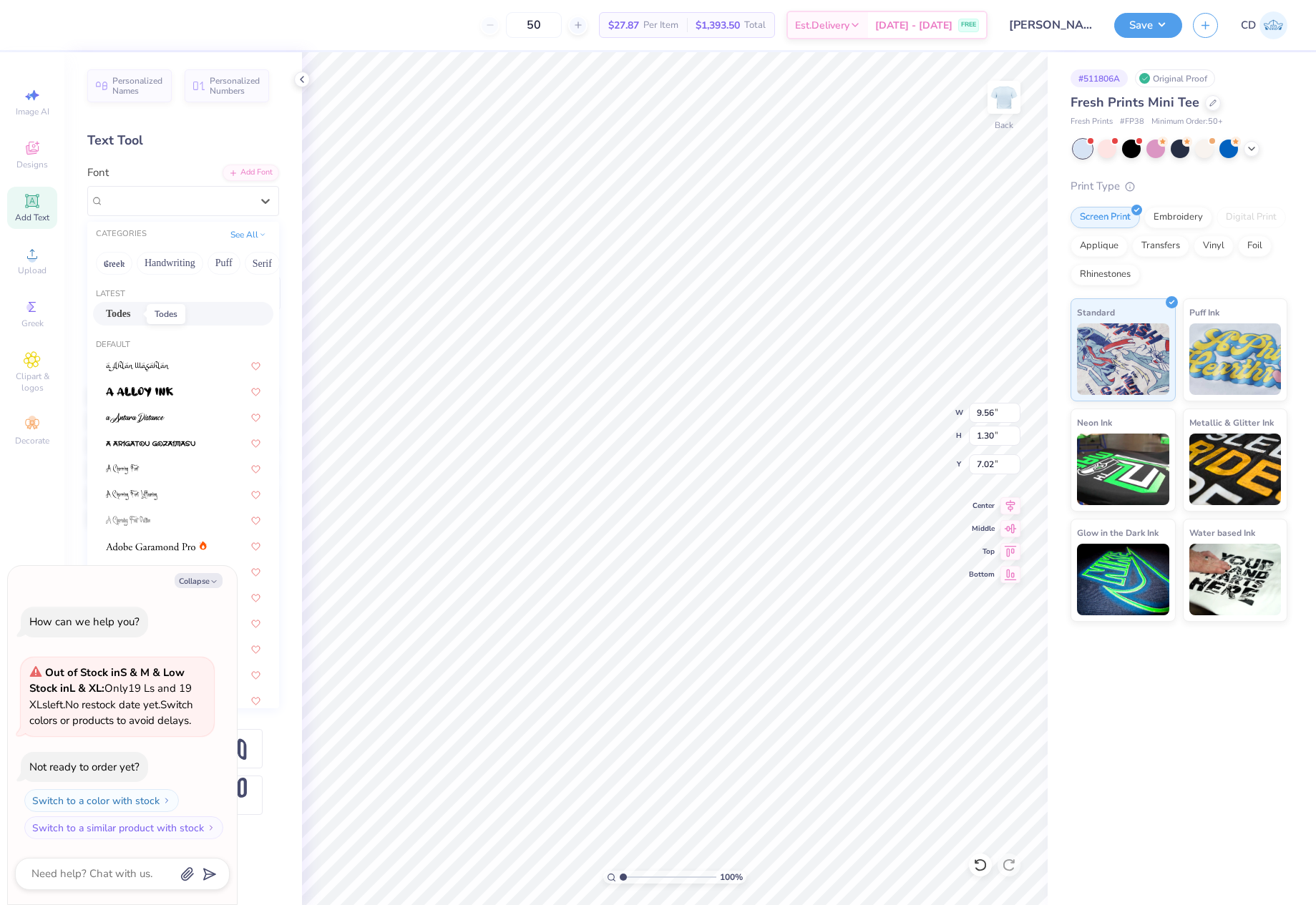
click at [131, 314] on span "Todes" at bounding box center [119, 314] width 25 height 15
type textarea "x"
type input "11.29"
type input "1.27"
type input "7.16"
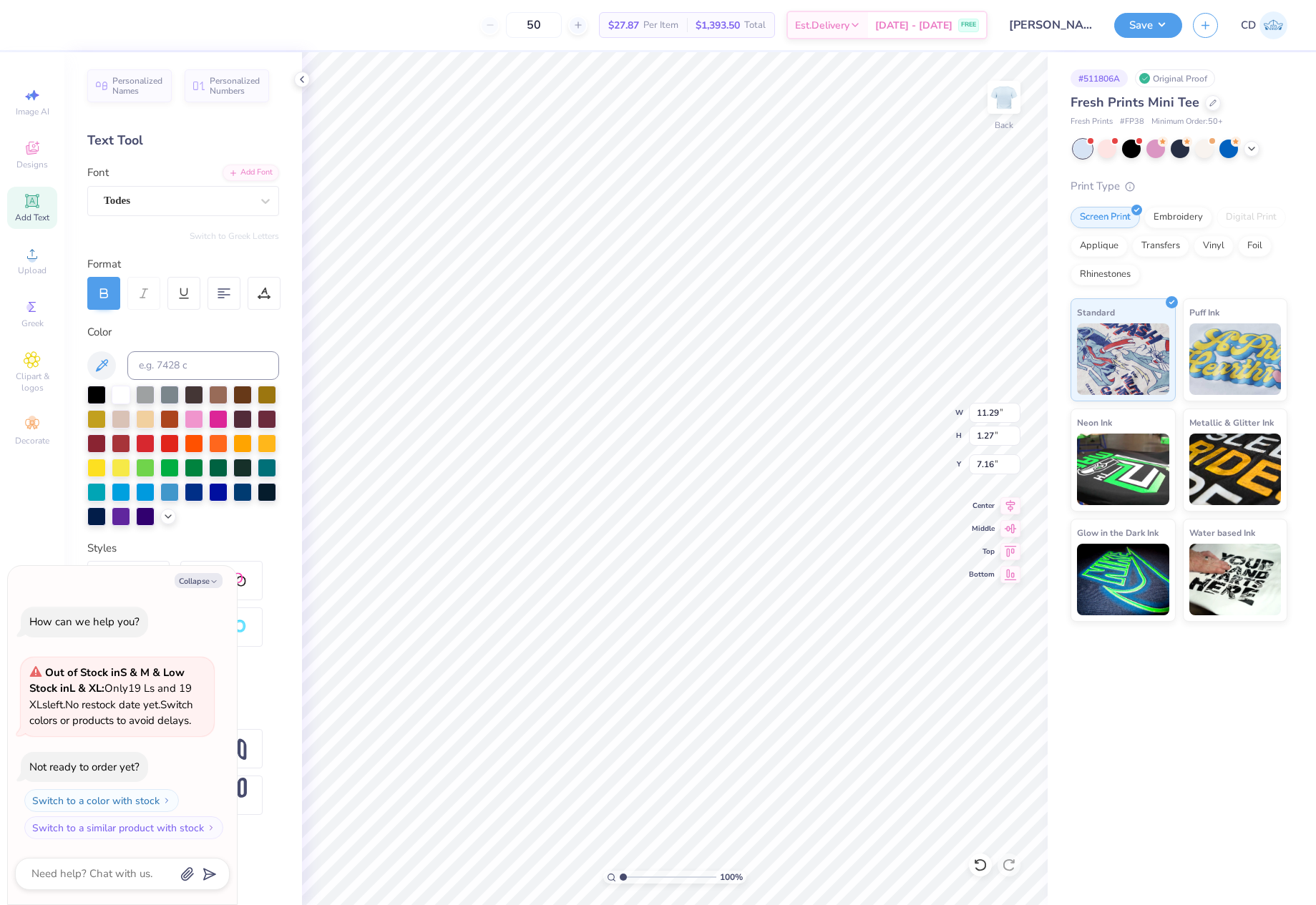
type textarea "x"
type input "4.58"
type input "0.32"
type input "8.65"
click at [179, 202] on div "Super Dream" at bounding box center [177, 201] width 150 height 22
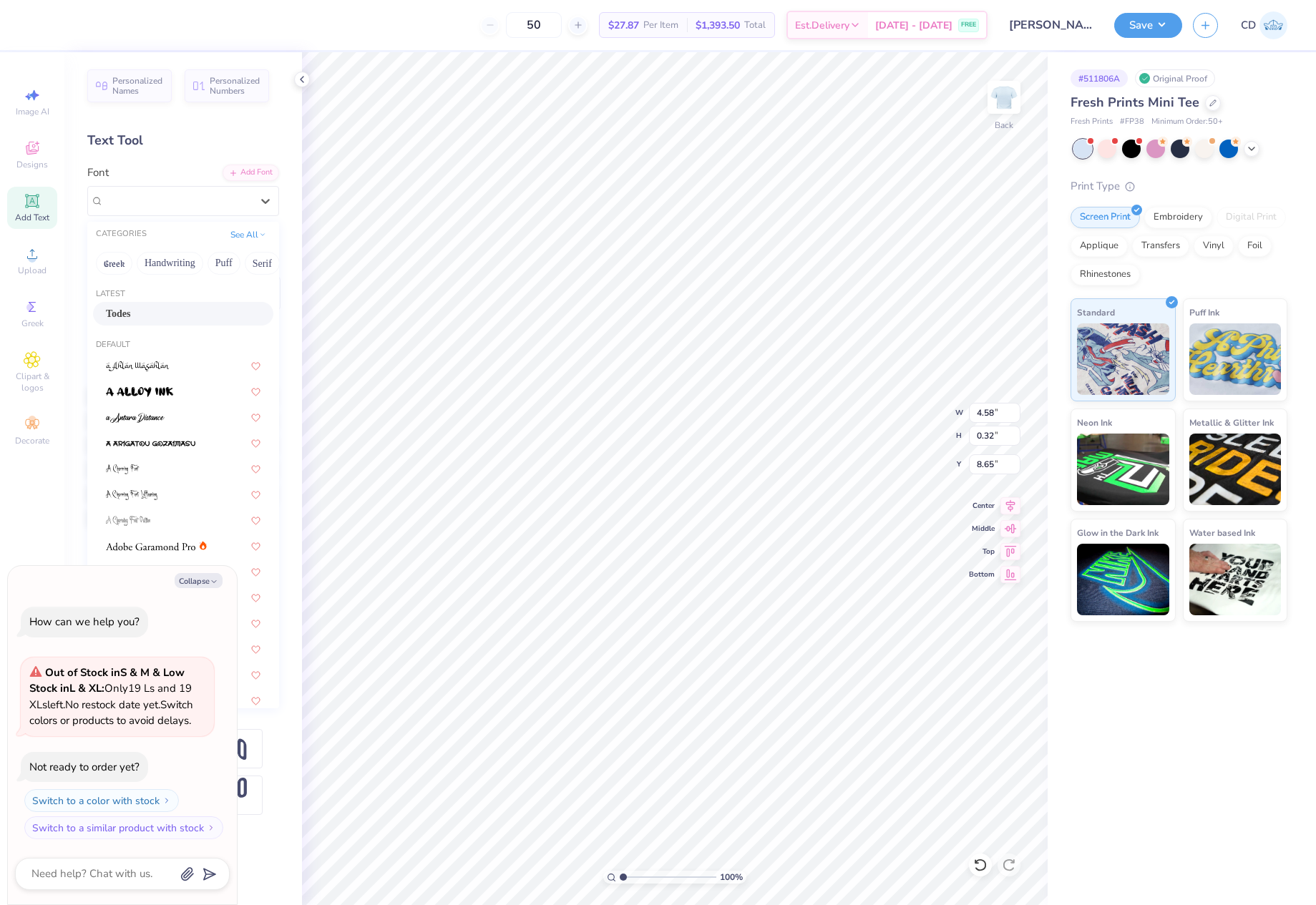
click at [153, 314] on div "Todes" at bounding box center [183, 314] width 155 height 15
type textarea "x"
type input "5.43"
type input "0.30"
type input "8.68"
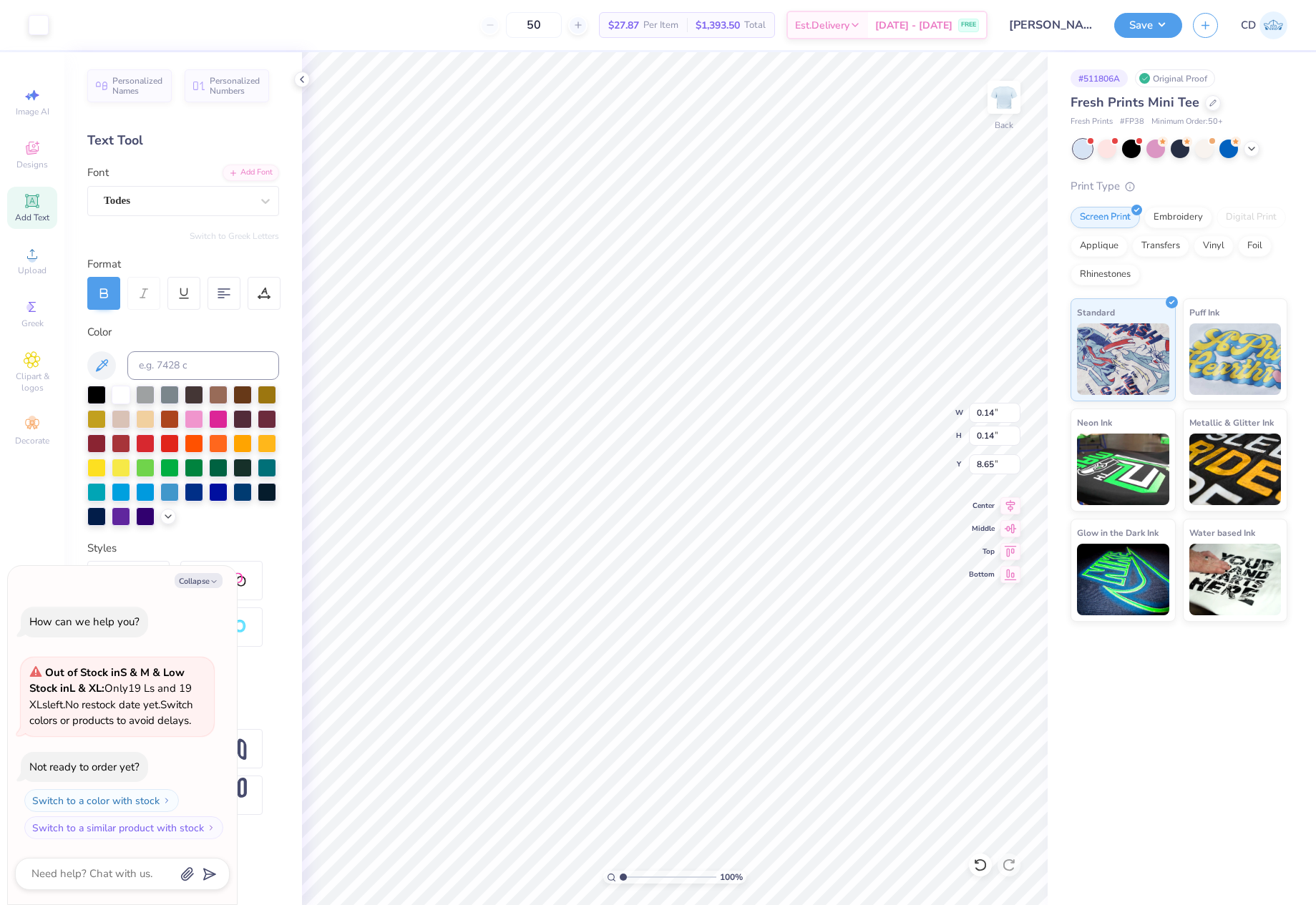
type textarea "x"
type input "8.70"
type textarea "x"
type input "8.15"
type input "1.32"
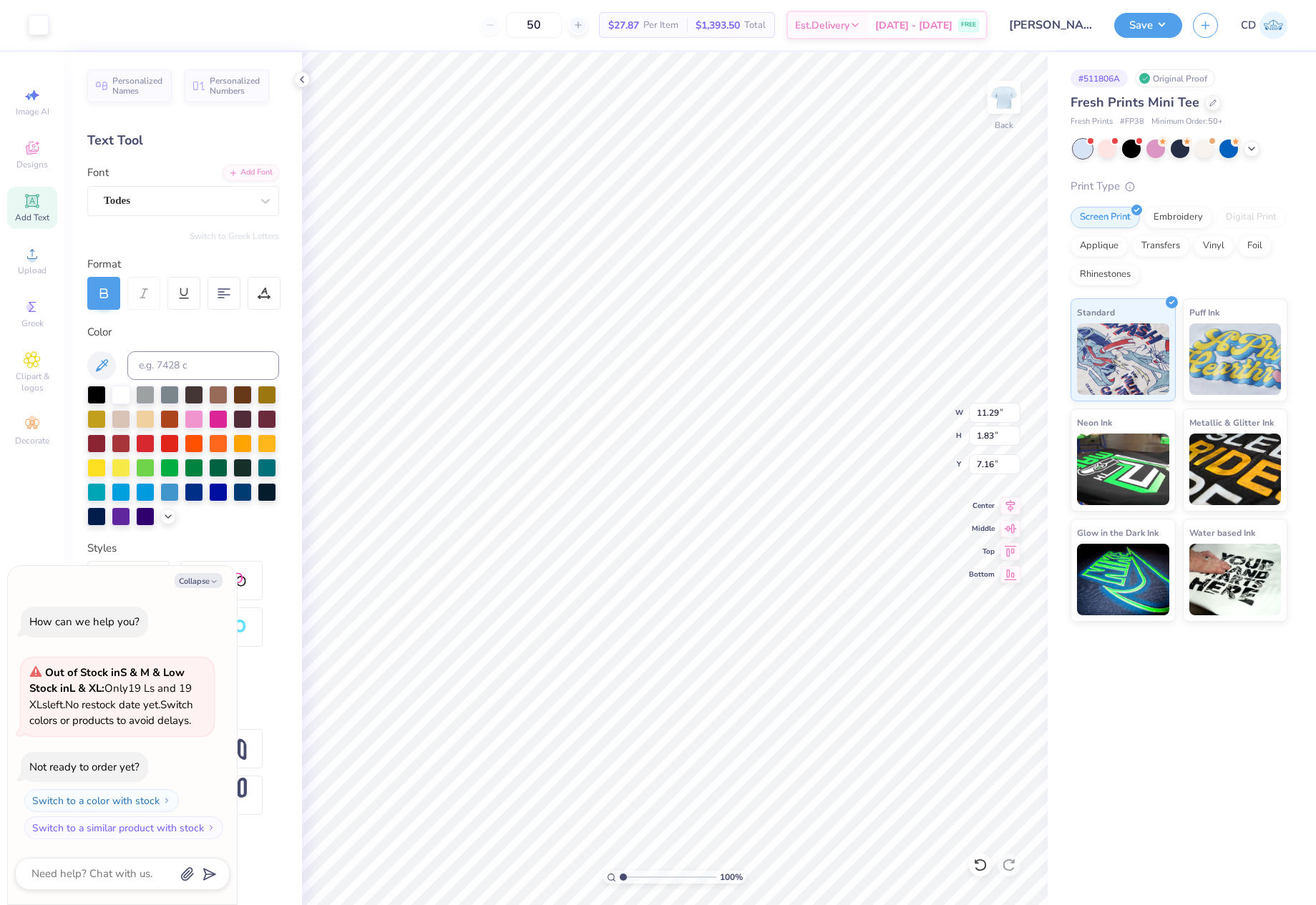
type input "7.67"
type textarea "x"
type input "3.37"
drag, startPoint x: 624, startPoint y: 874, endPoint x: 639, endPoint y: 876, distance: 15.1
type input "2.64"
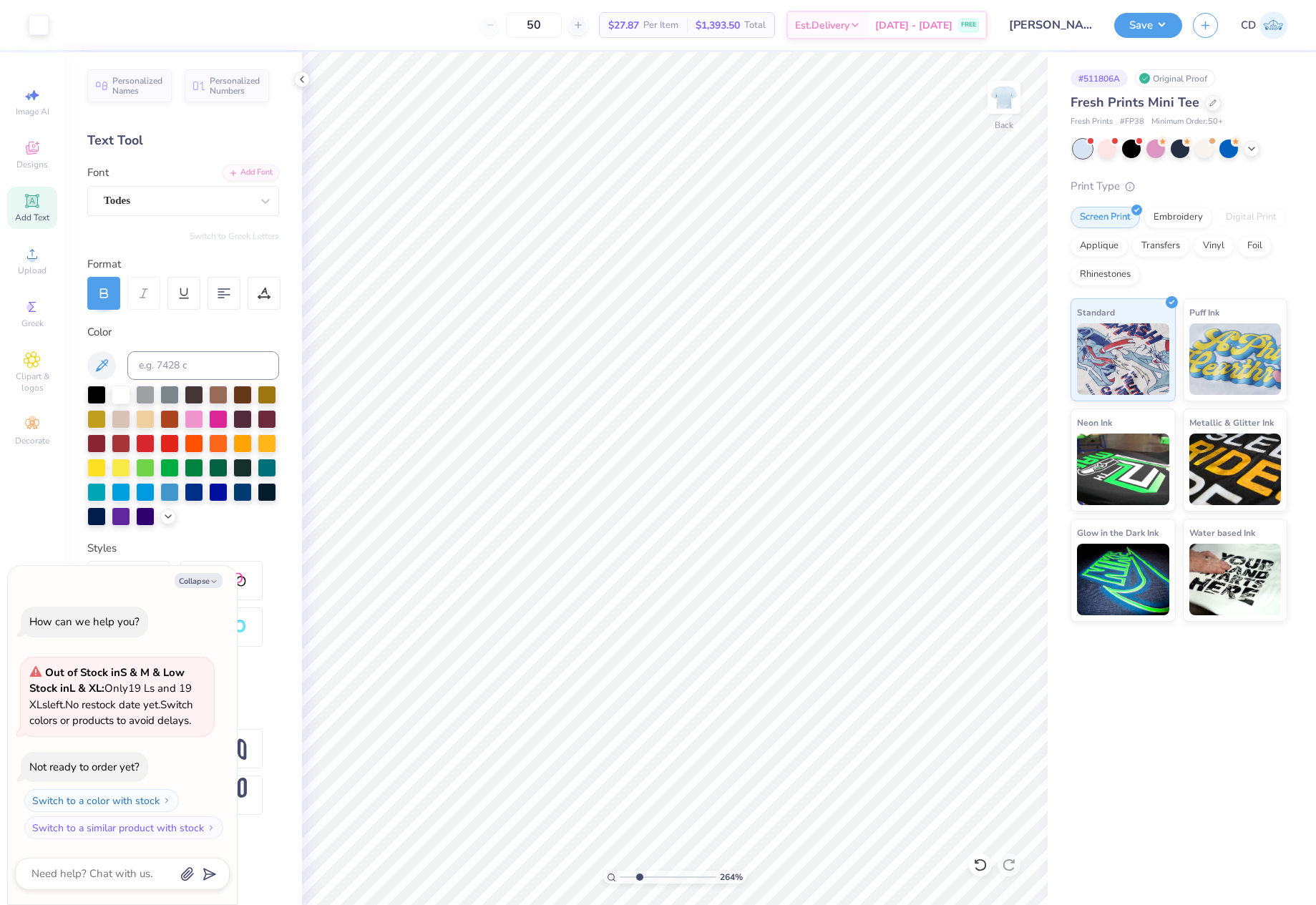
click at [639, 876] on input "range" at bounding box center [668, 877] width 96 height 13
type textarea "x"
type input "4.47"
type textarea "x"
type input "3.92"
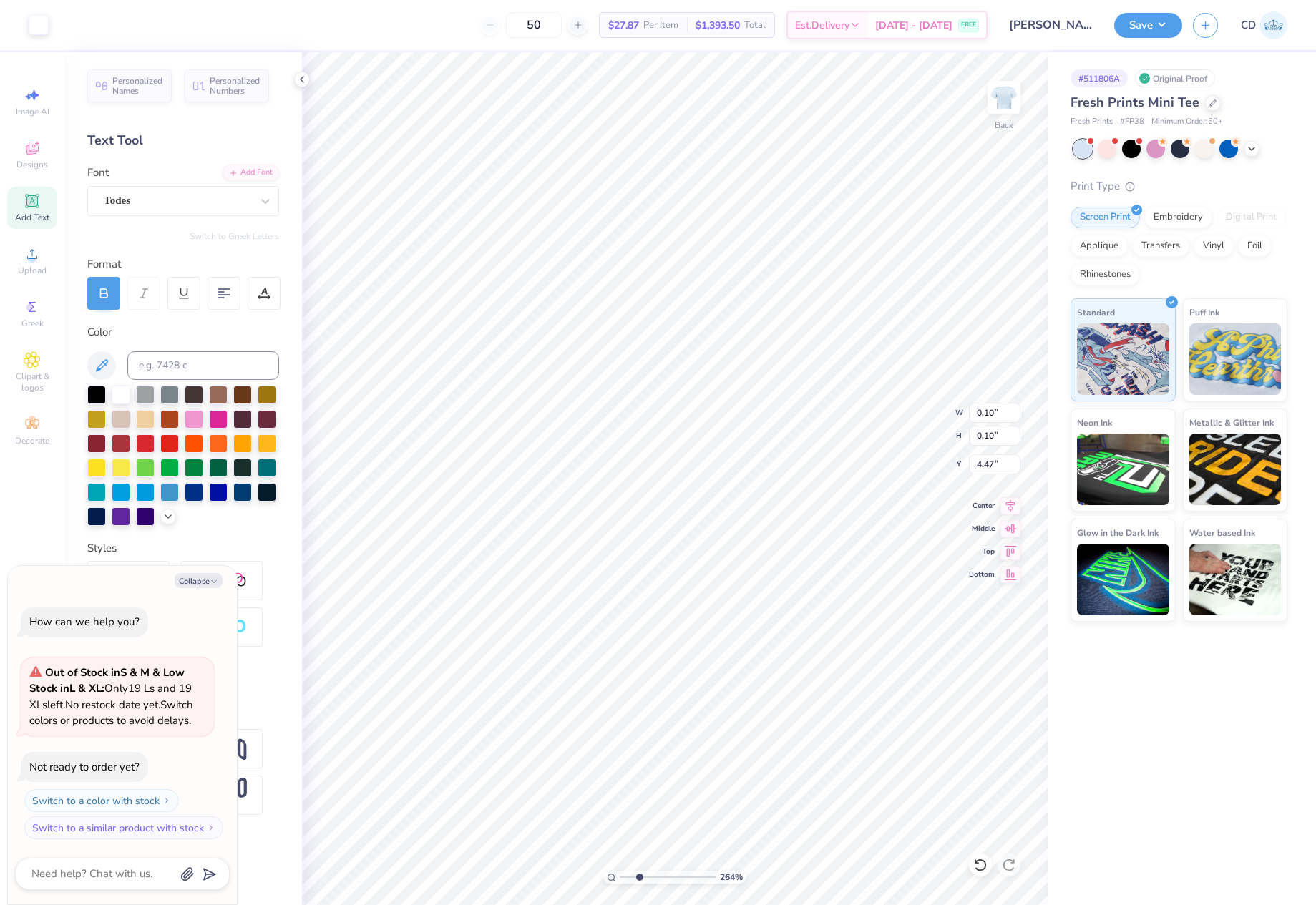
type input "0.22"
type textarea "x"
drag, startPoint x: 638, startPoint y: 877, endPoint x: 598, endPoint y: 877, distance: 40.0
type input "1"
click at [620, 877] on input "range" at bounding box center [668, 877] width 96 height 13
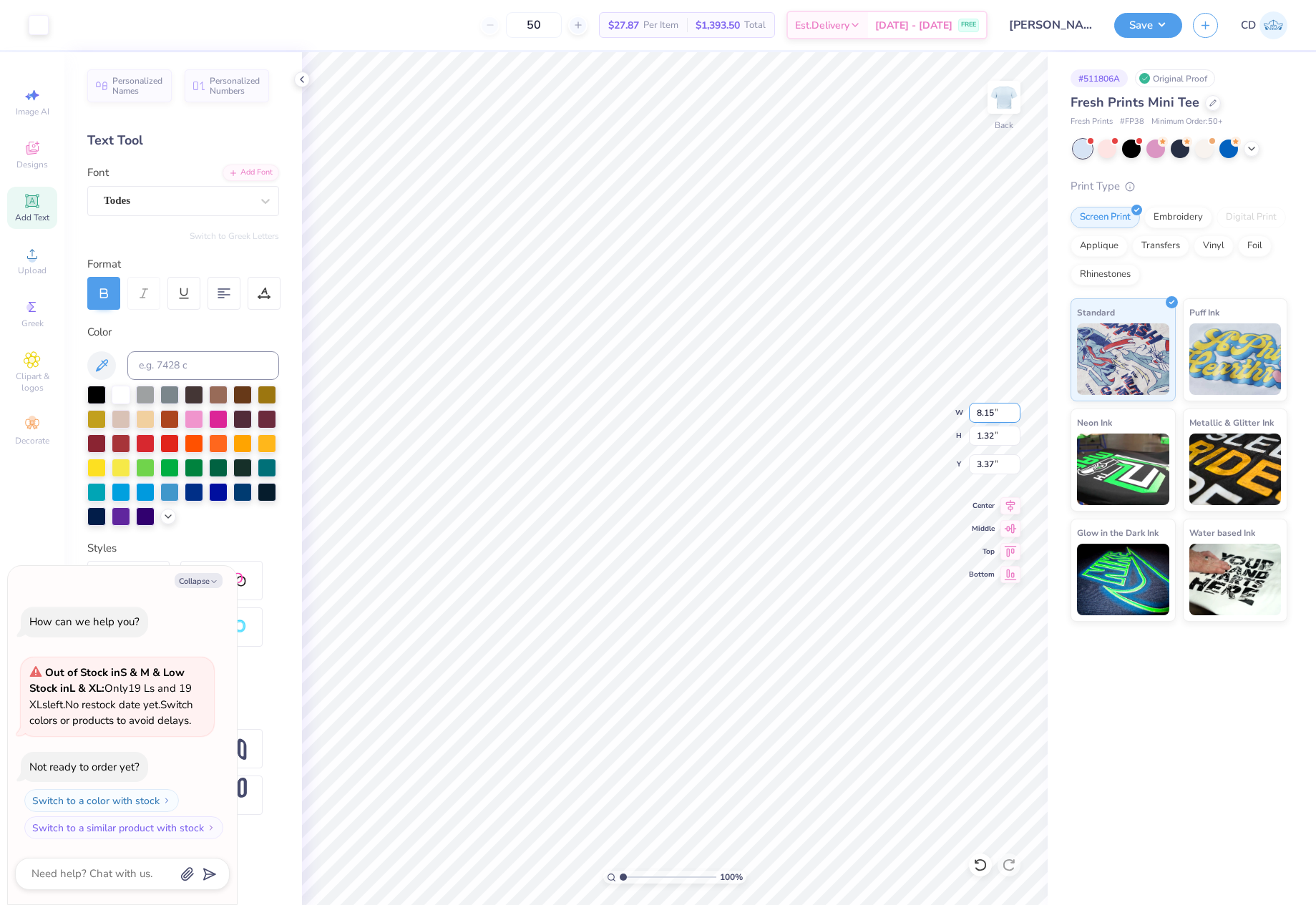
click at [966, 413] on div "100 % Back W 8.15 8.15 " H 1.32 1.32 " Y 3.37 3.37 " Center Middle Top Bottom" at bounding box center [674, 479] width 746 height 853
type textarea "x"
drag, startPoint x: 973, startPoint y: 413, endPoint x: 992, endPoint y: 413, distance: 19.0
click at [992, 413] on input "8.15" at bounding box center [995, 413] width 52 height 20
type input "10"
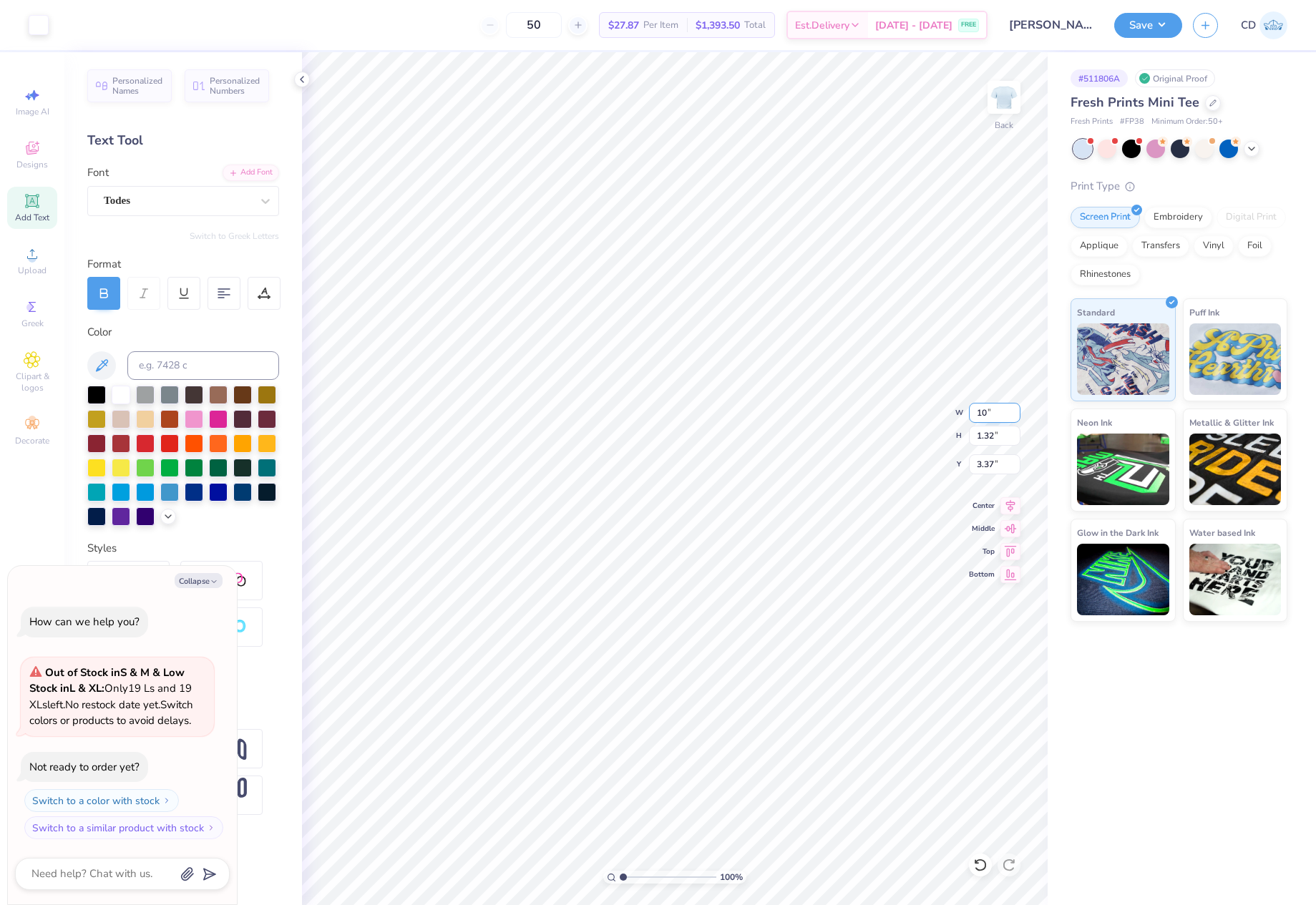
type textarea "x"
type input "10.00"
type input "1.62"
drag, startPoint x: 974, startPoint y: 470, endPoint x: 996, endPoint y: 468, distance: 22.1
click at [996, 468] on input "3.22" at bounding box center [995, 464] width 52 height 20
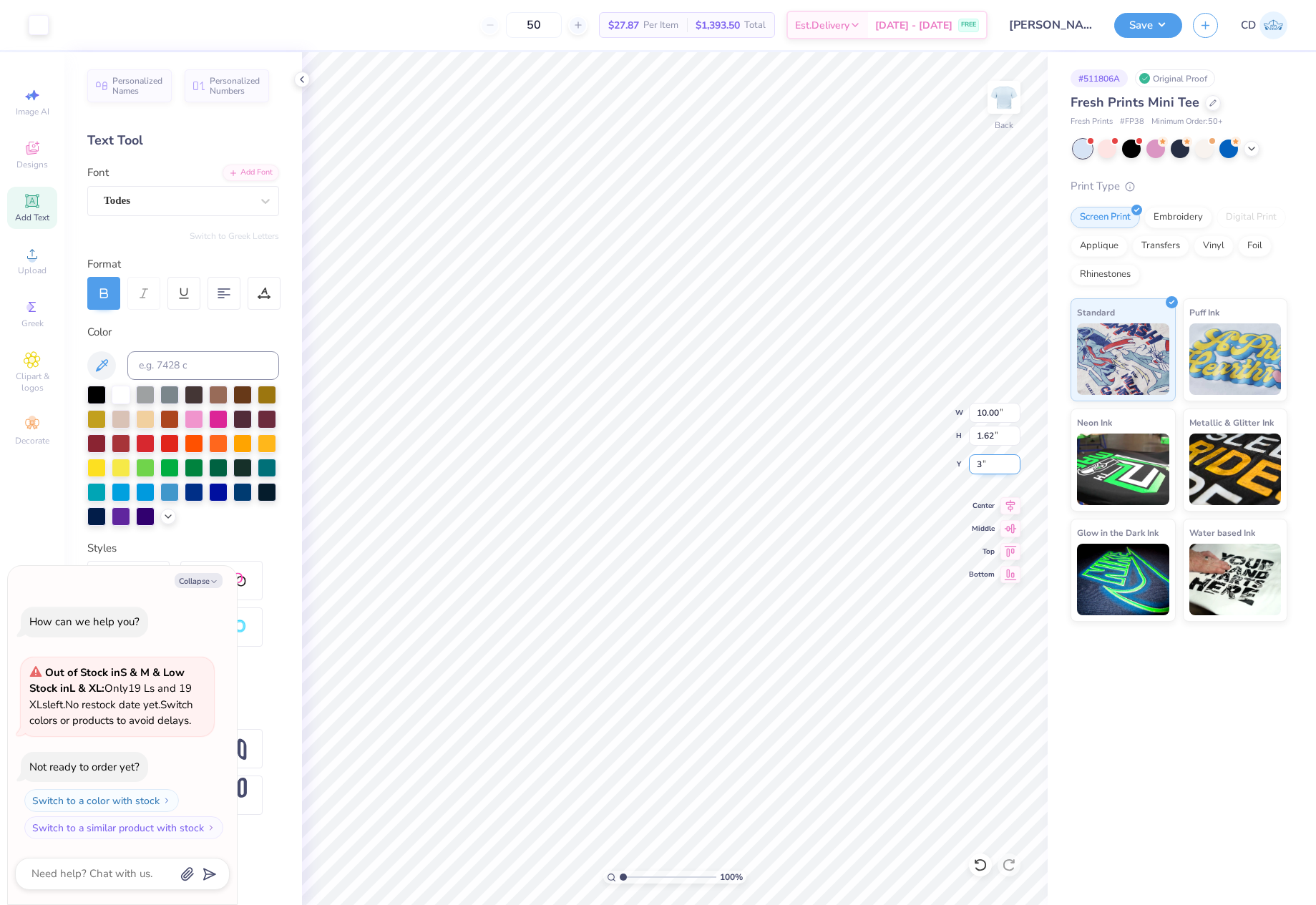
type input "3"
type textarea "x"
type input "3.00"
click at [623, 876] on input "range" at bounding box center [668, 877] width 96 height 13
click at [624, 876] on input "range" at bounding box center [668, 877] width 96 height 13
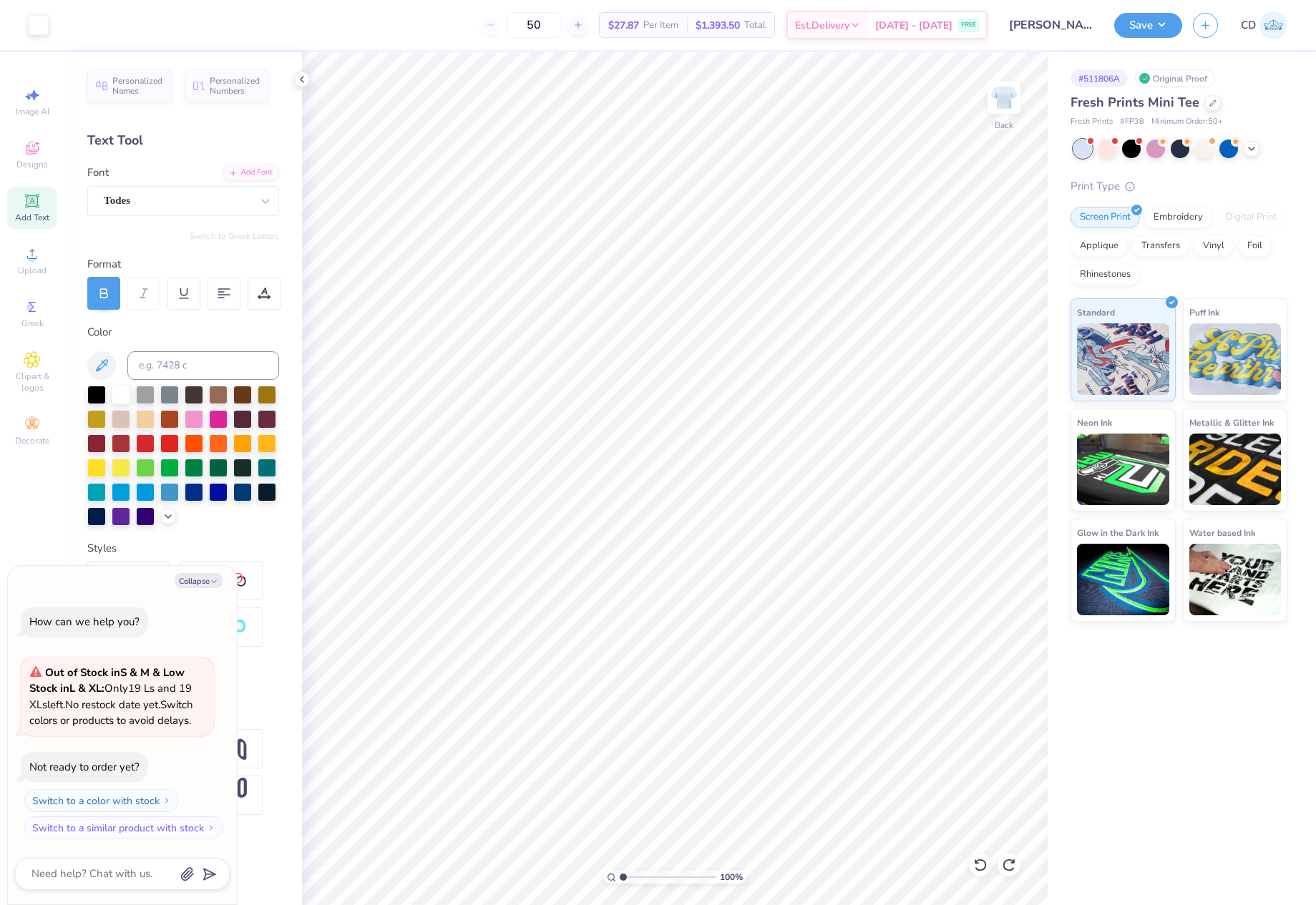
type textarea "x"
drag, startPoint x: 977, startPoint y: 414, endPoint x: 995, endPoint y: 414, distance: 18.0
click at [995, 414] on input "8.15" at bounding box center [995, 413] width 52 height 20
type input "10"
type textarea "x"
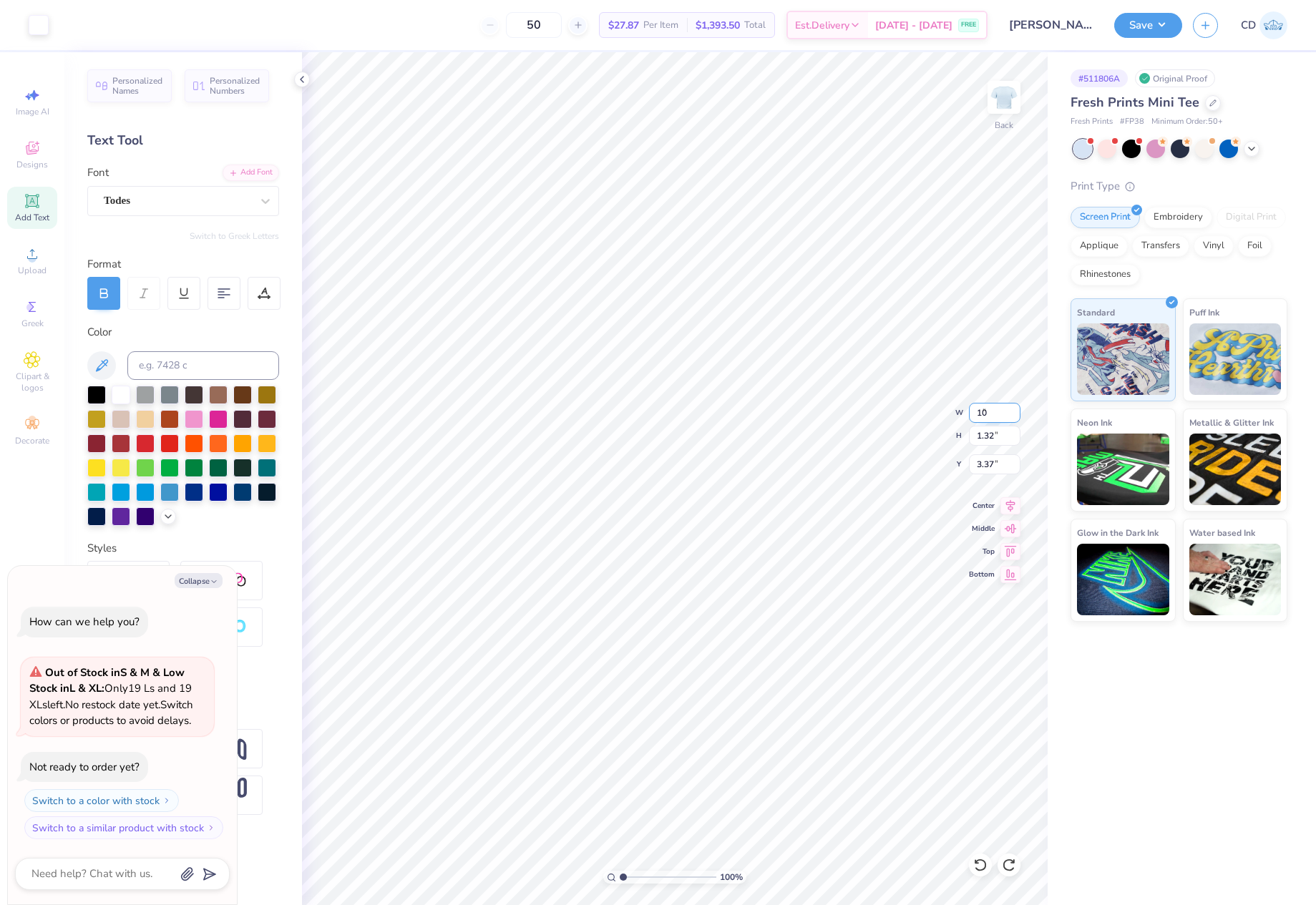
type input "10.00"
type input "1.62"
drag, startPoint x: 976, startPoint y: 461, endPoint x: 996, endPoint y: 463, distance: 20.1
click at [996, 463] on input "3.22" at bounding box center [995, 464] width 52 height 20
type input "3"
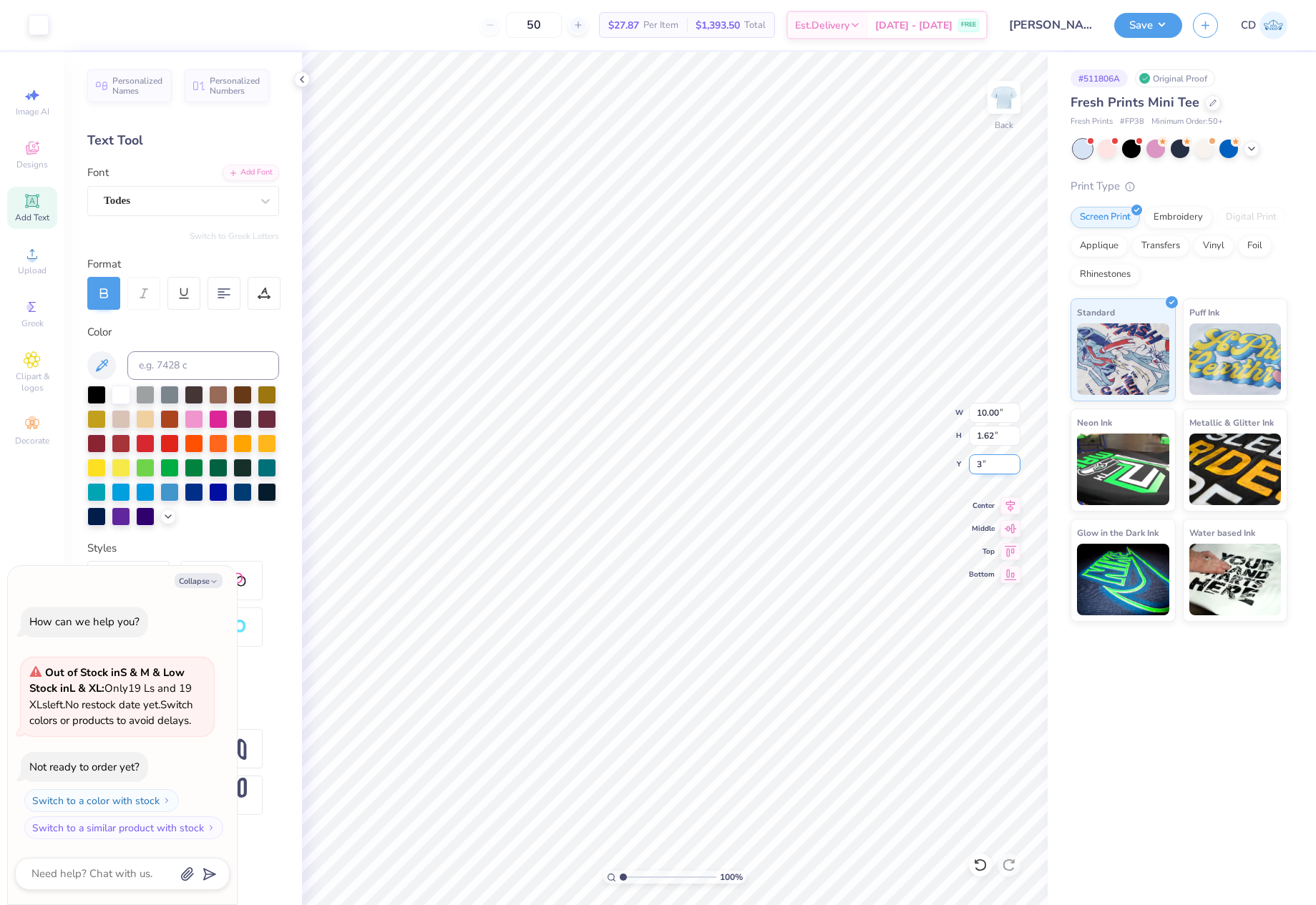
type textarea "x"
type input "3.00"
drag, startPoint x: 1132, startPoint y: 29, endPoint x: 1132, endPoint y: 40, distance: 11.0
click at [1133, 29] on button "Save" at bounding box center [1148, 25] width 68 height 25
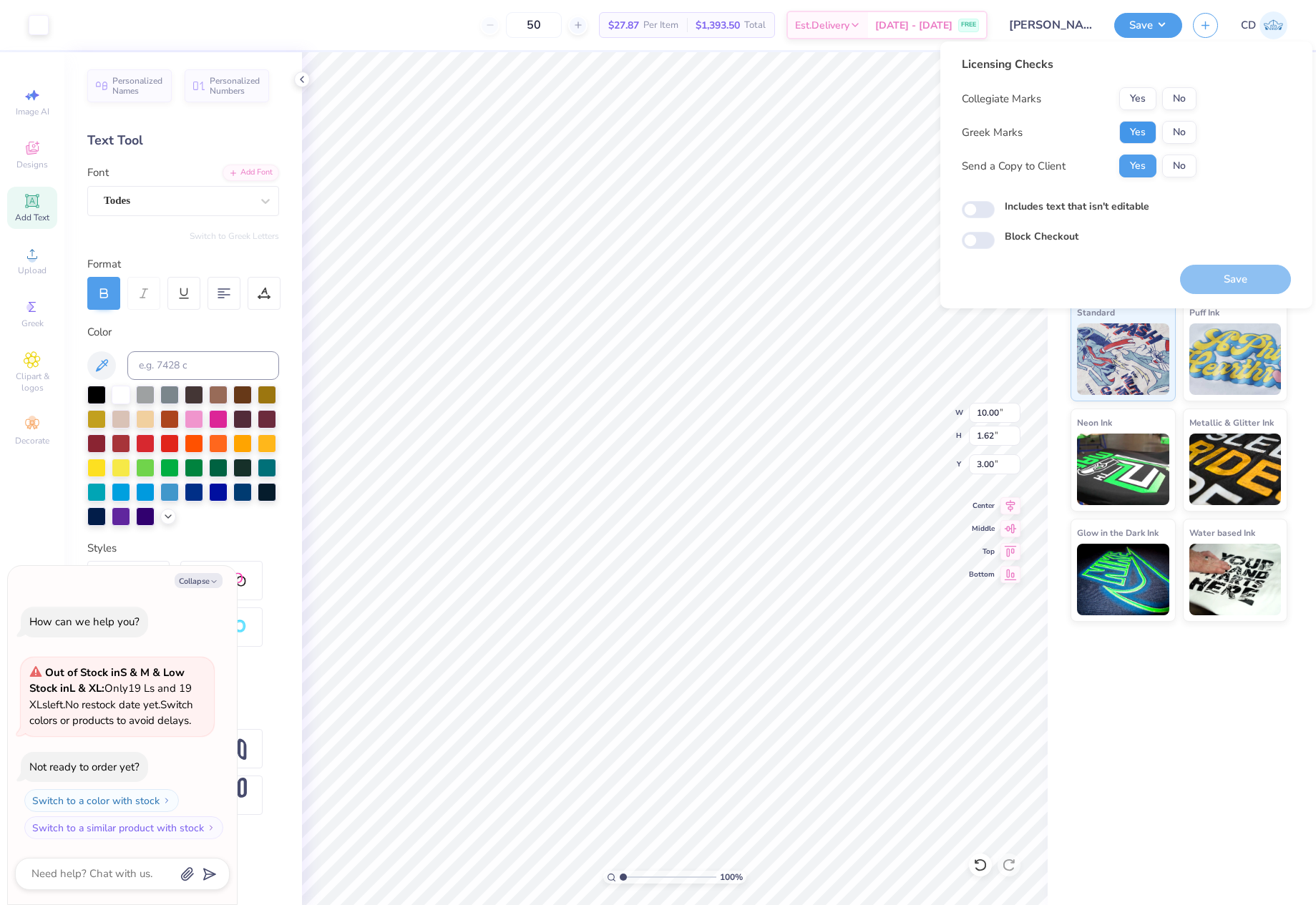
click at [1142, 131] on button "Yes" at bounding box center [1138, 132] width 37 height 23
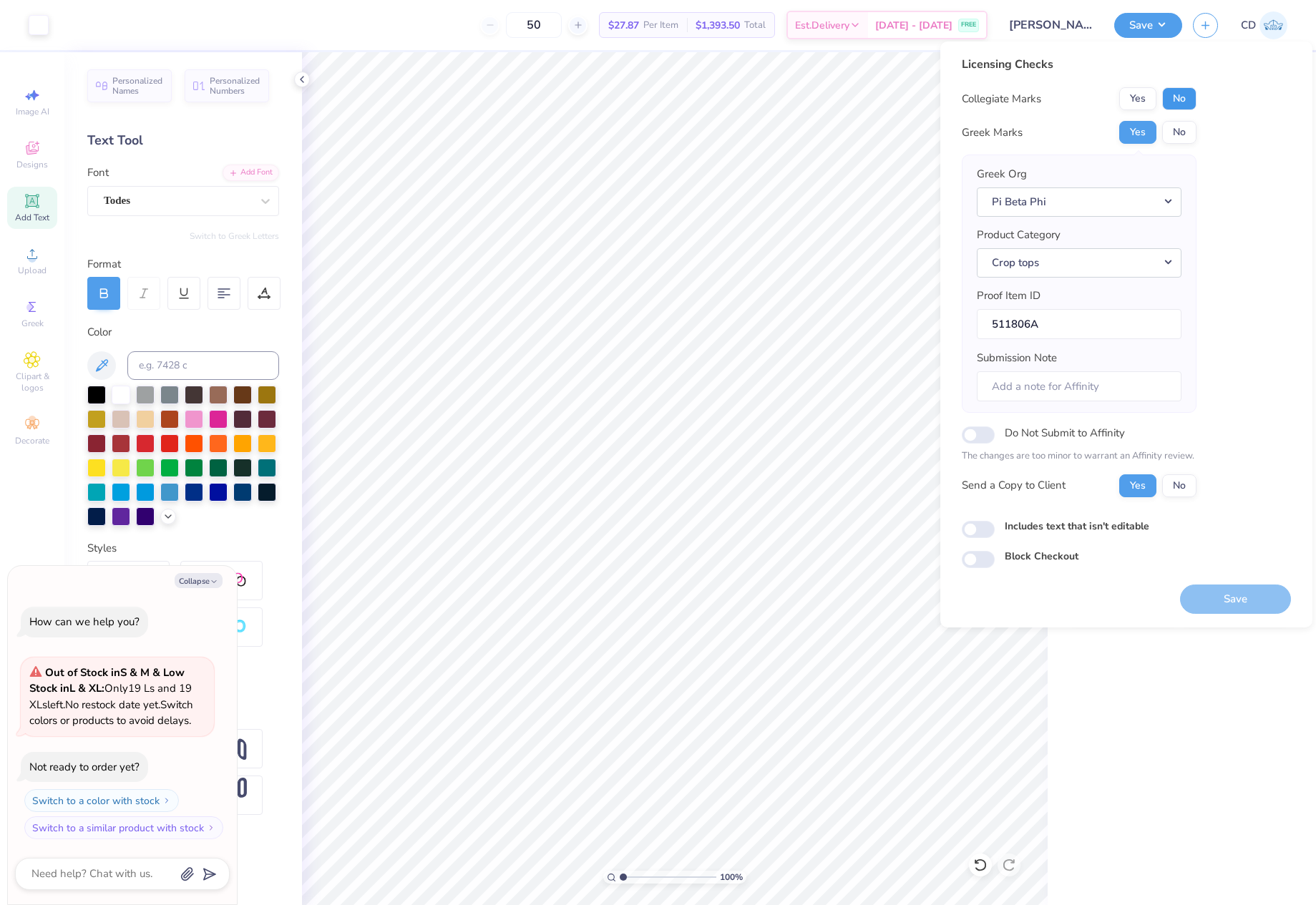
click at [1182, 99] on button "No" at bounding box center [1179, 99] width 34 height 23
click at [1256, 595] on button "Save" at bounding box center [1235, 599] width 111 height 29
type textarea "x"
